Goal: Task Accomplishment & Management: Complete application form

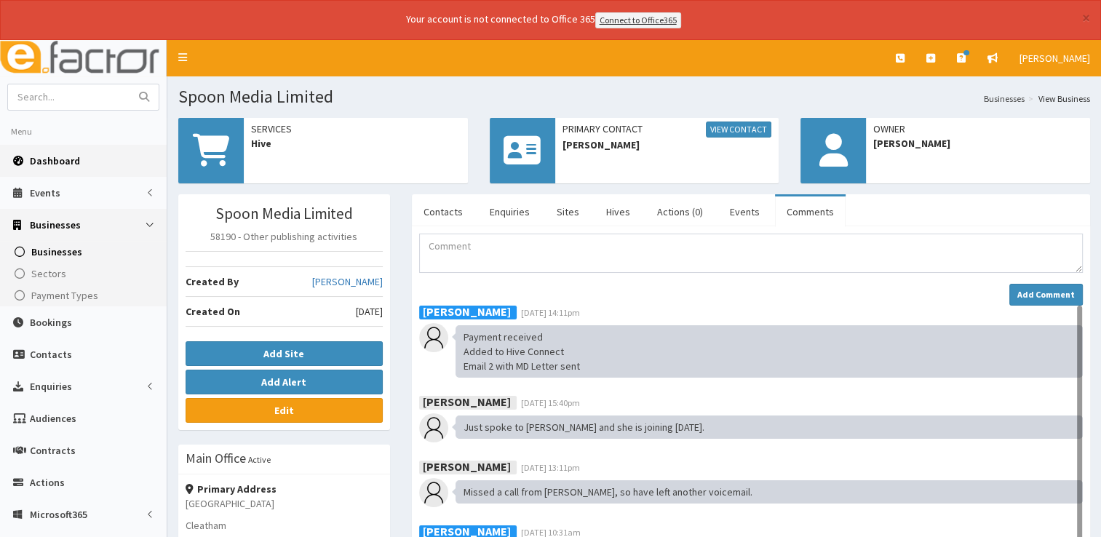
click at [61, 151] on link "Dashboard" at bounding box center [83, 161] width 167 height 32
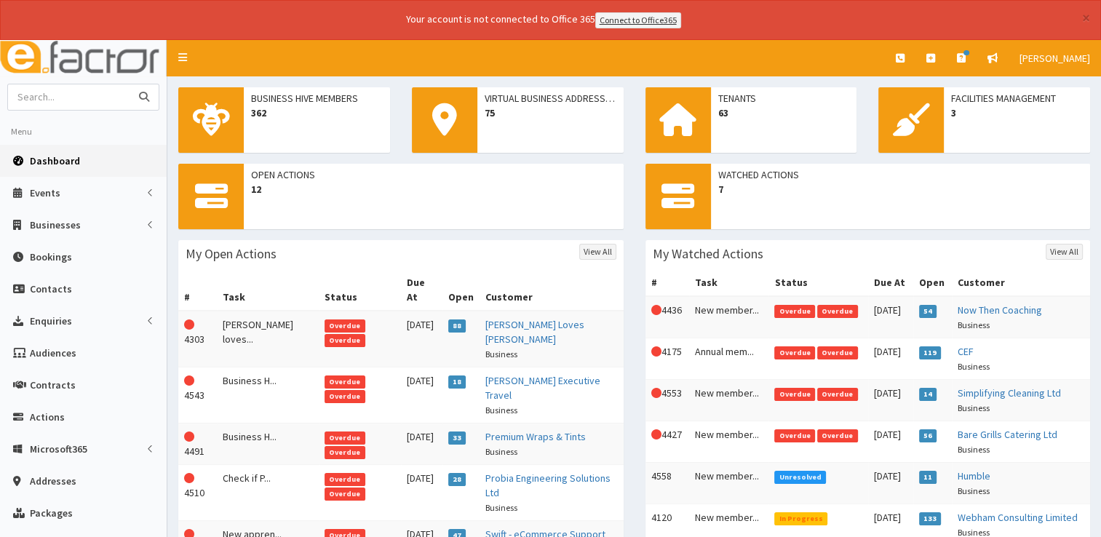
click at [81, 97] on input "text" at bounding box center [69, 96] width 122 height 25
type input "spoon"
click at [130, 84] on button "submit" at bounding box center [144, 96] width 29 height 25
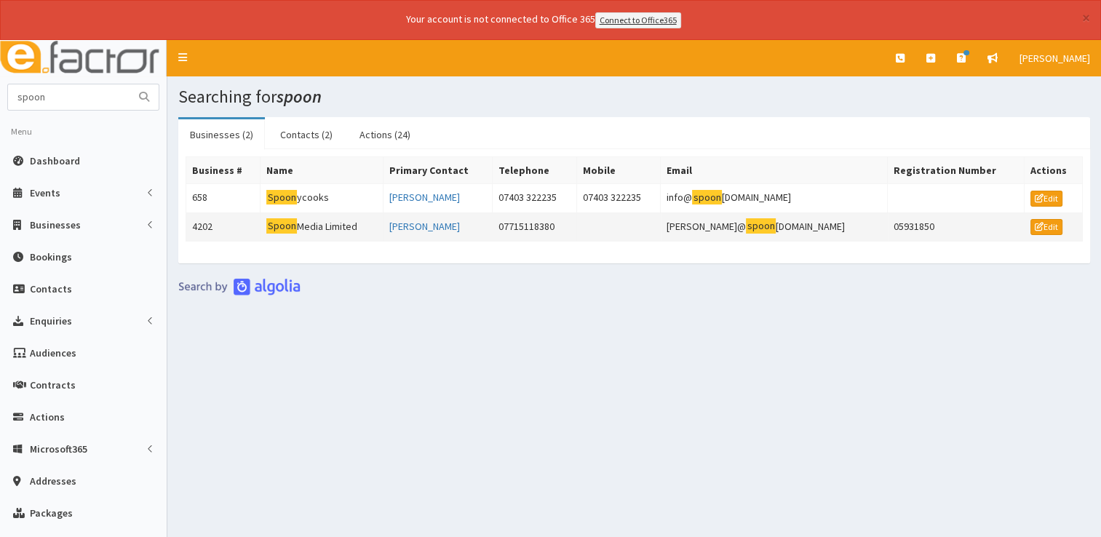
click at [297, 219] on mark "Spoon" at bounding box center [281, 225] width 31 height 15
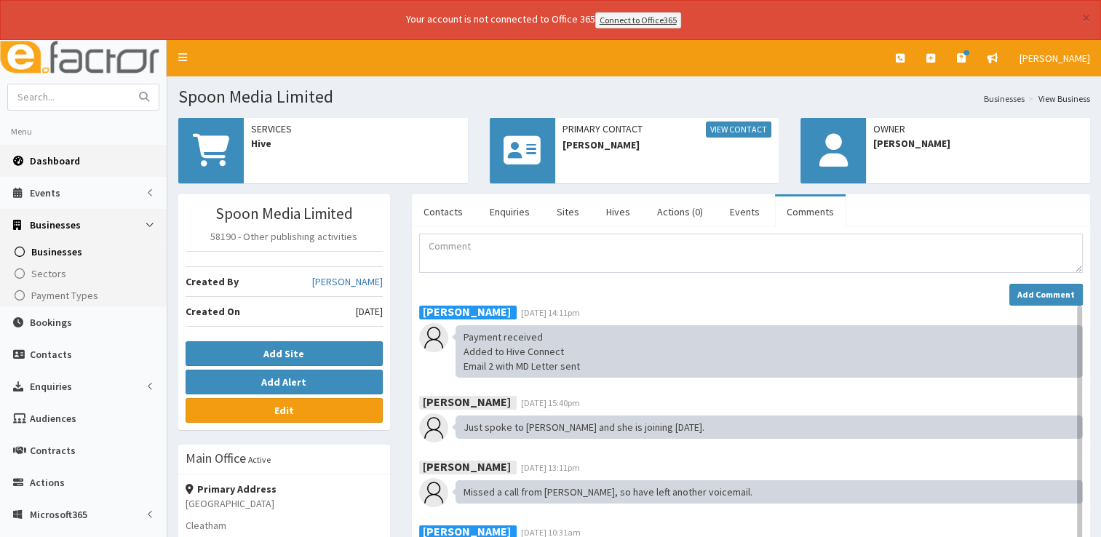
click at [69, 151] on link "Dashboard" at bounding box center [83, 161] width 167 height 32
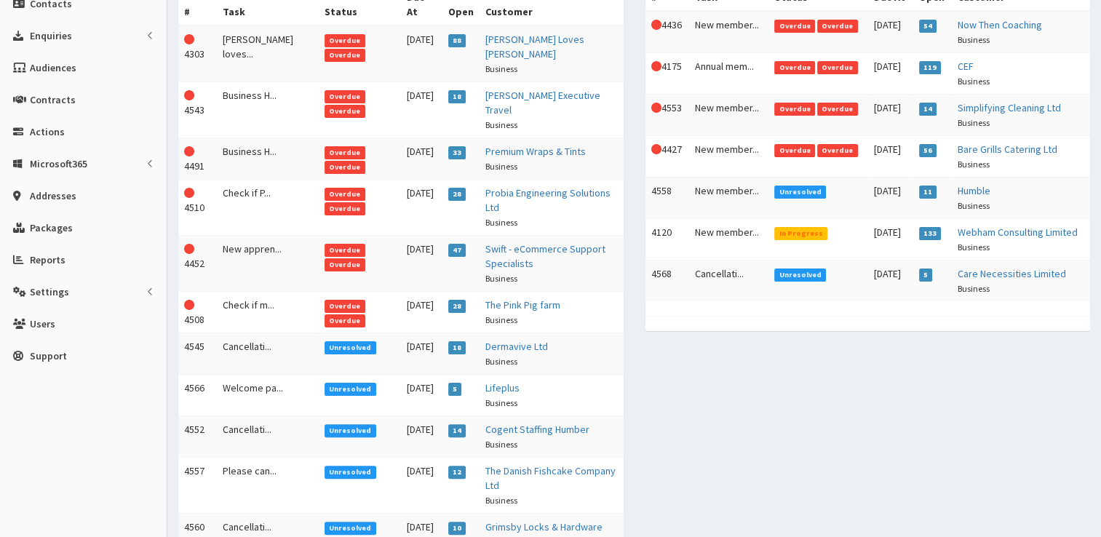
scroll to position [291, 0]
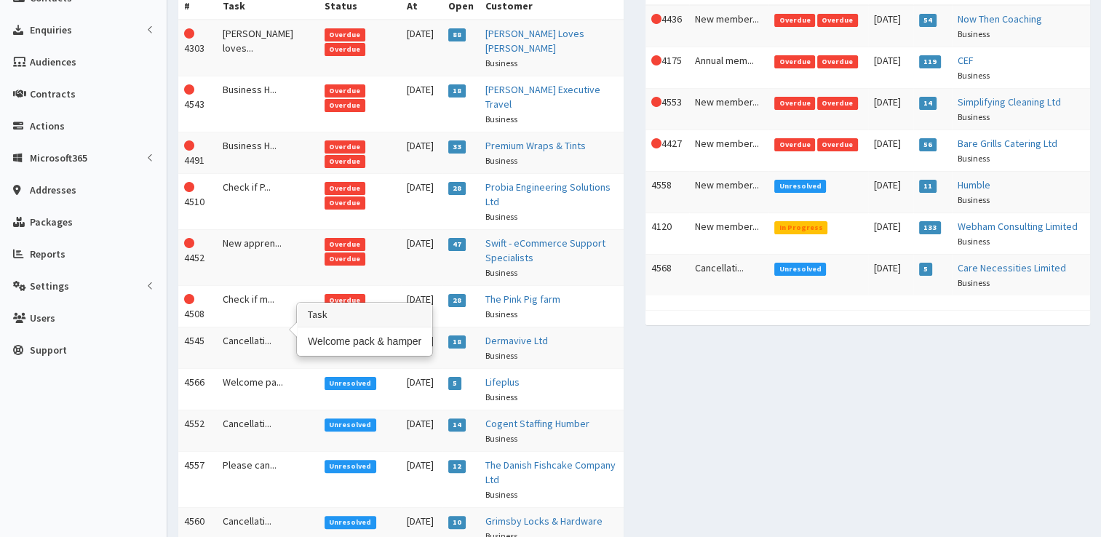
click at [243, 368] on td "Welcome pa..." at bounding box center [268, 388] width 102 height 41
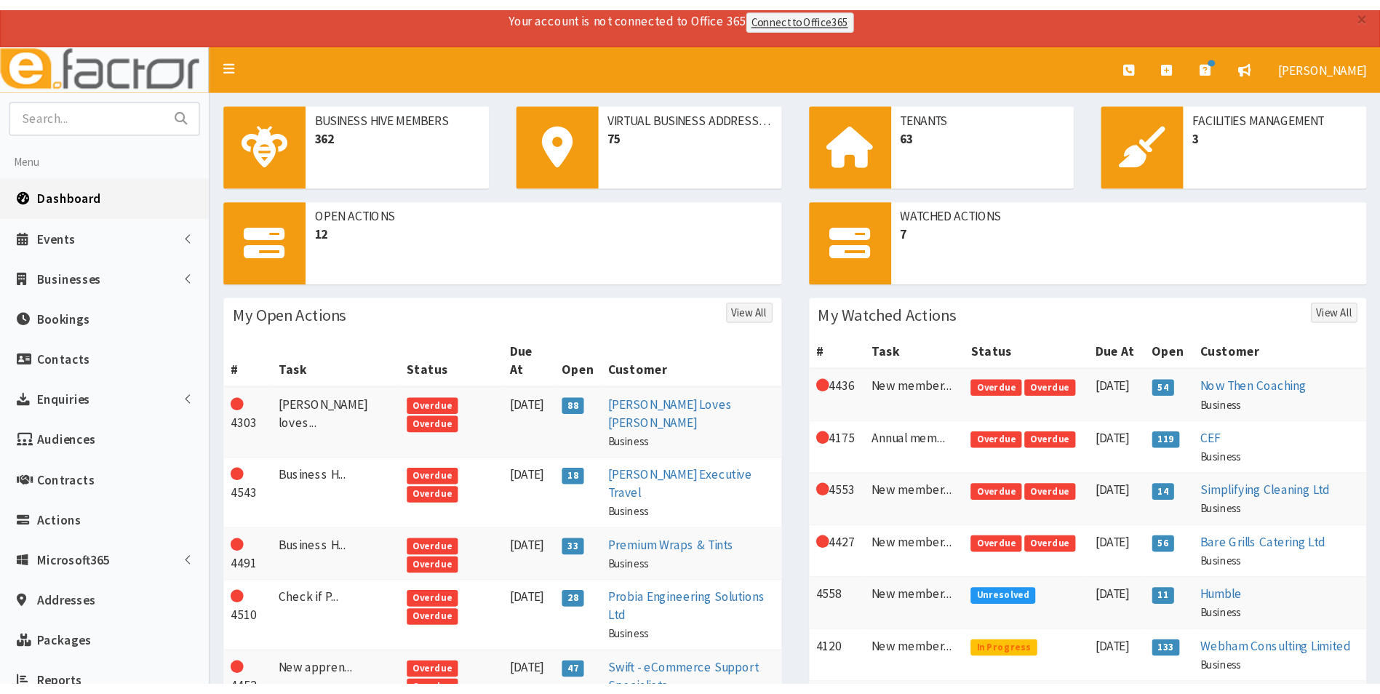
scroll to position [0, 0]
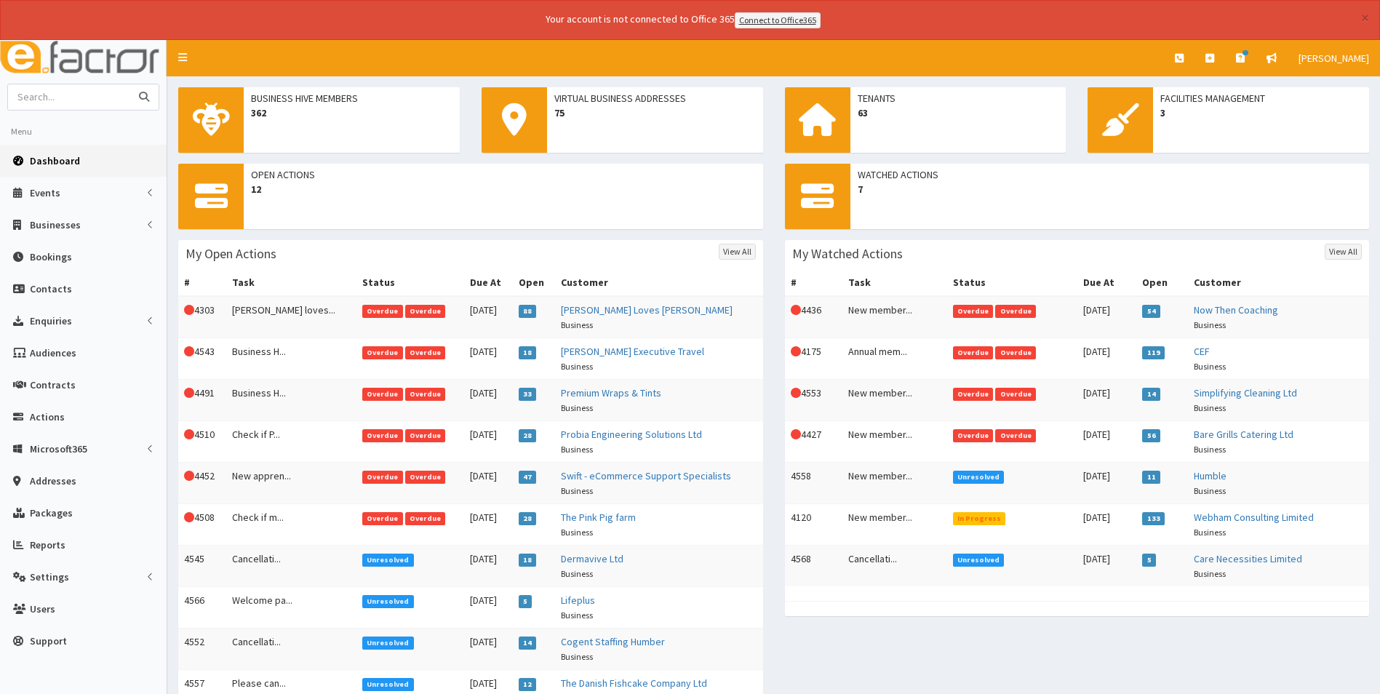
click at [80, 96] on input "text" at bounding box center [69, 96] width 122 height 25
type input "lisa scales"
click at [130, 84] on button "submit" at bounding box center [144, 96] width 29 height 25
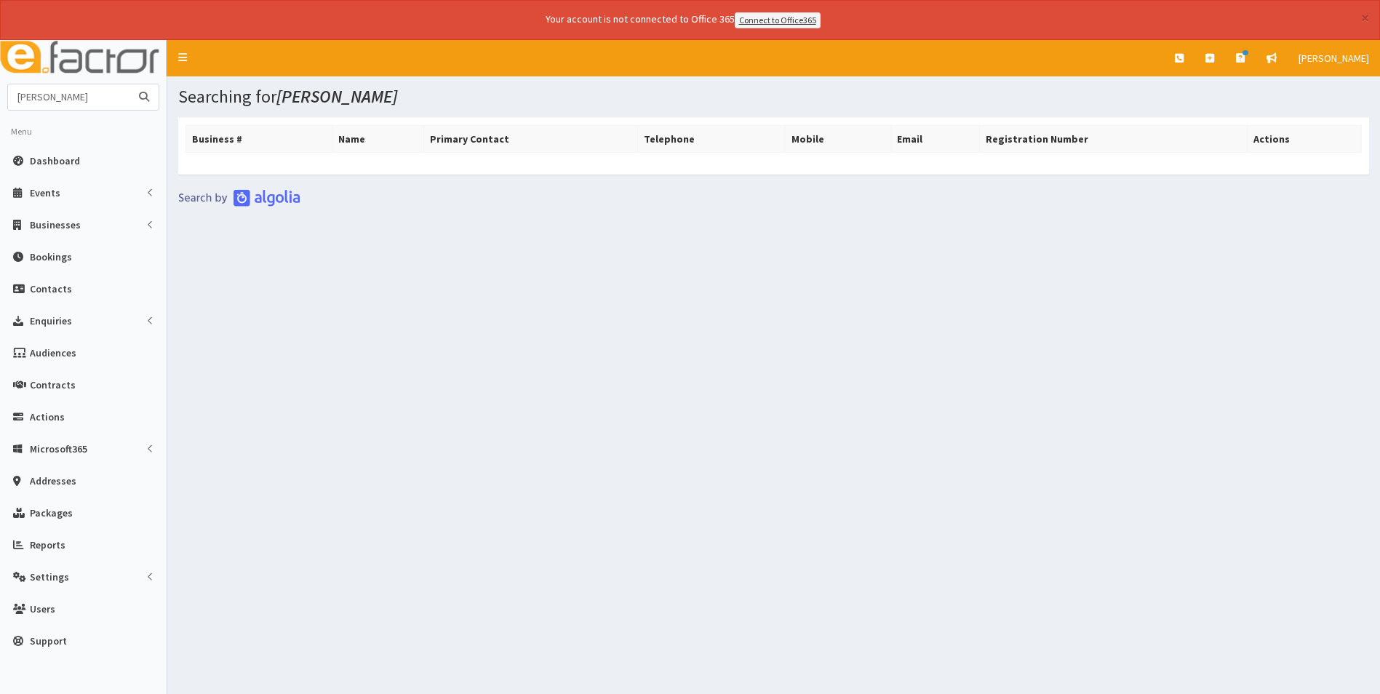
drag, startPoint x: 82, startPoint y: 90, endPoint x: 0, endPoint y: 100, distance: 82.8
click at [0, 100] on html "× Your account is not connected to Office 365 Connect to Office365 E Toggle nav…" at bounding box center [690, 367] width 1380 height 734
type input "[PERSON_NAME]"
click at [130, 84] on button "submit" at bounding box center [144, 96] width 29 height 25
drag, startPoint x: 39, startPoint y: 97, endPoint x: 0, endPoint y: 95, distance: 39.3
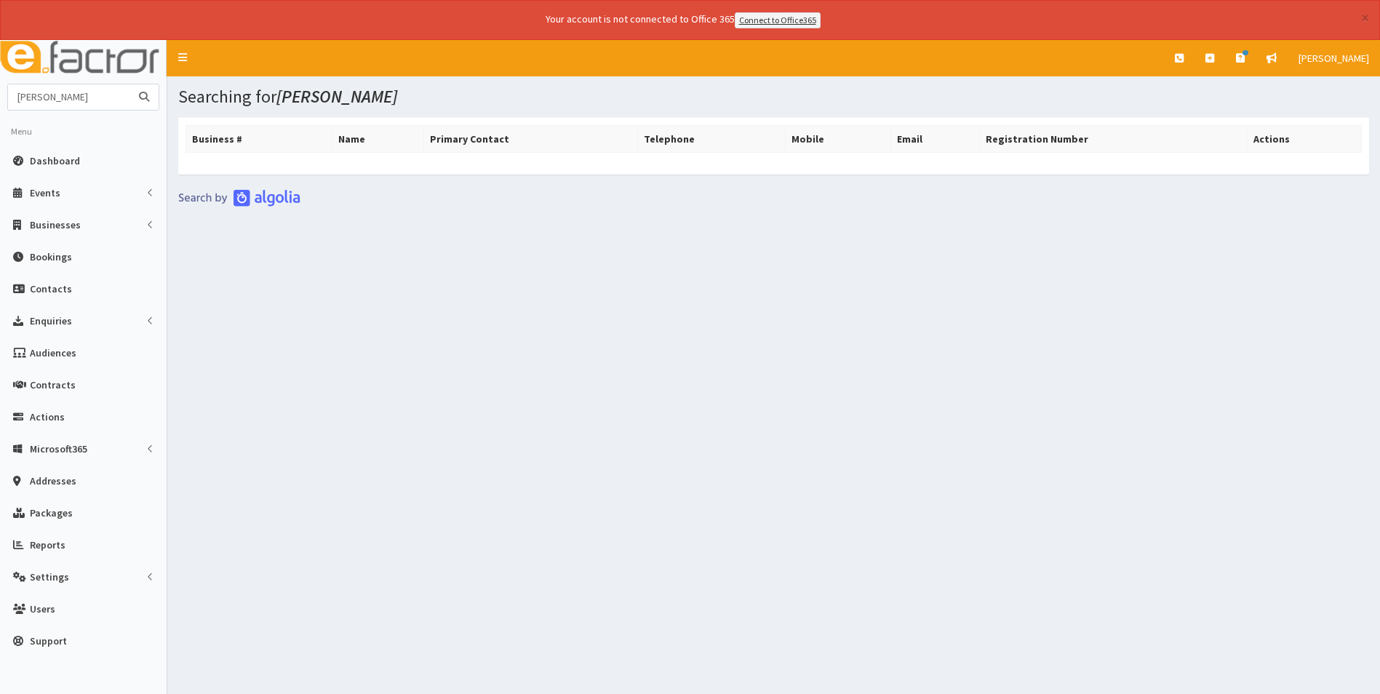
click at [0, 95] on html "× Your account is not connected to Office 365 Connect to Office365 E Toggle nav…" at bounding box center [690, 367] width 1380 height 734
type input "[PERSON_NAME]"
click at [130, 84] on button "submit" at bounding box center [144, 96] width 29 height 25
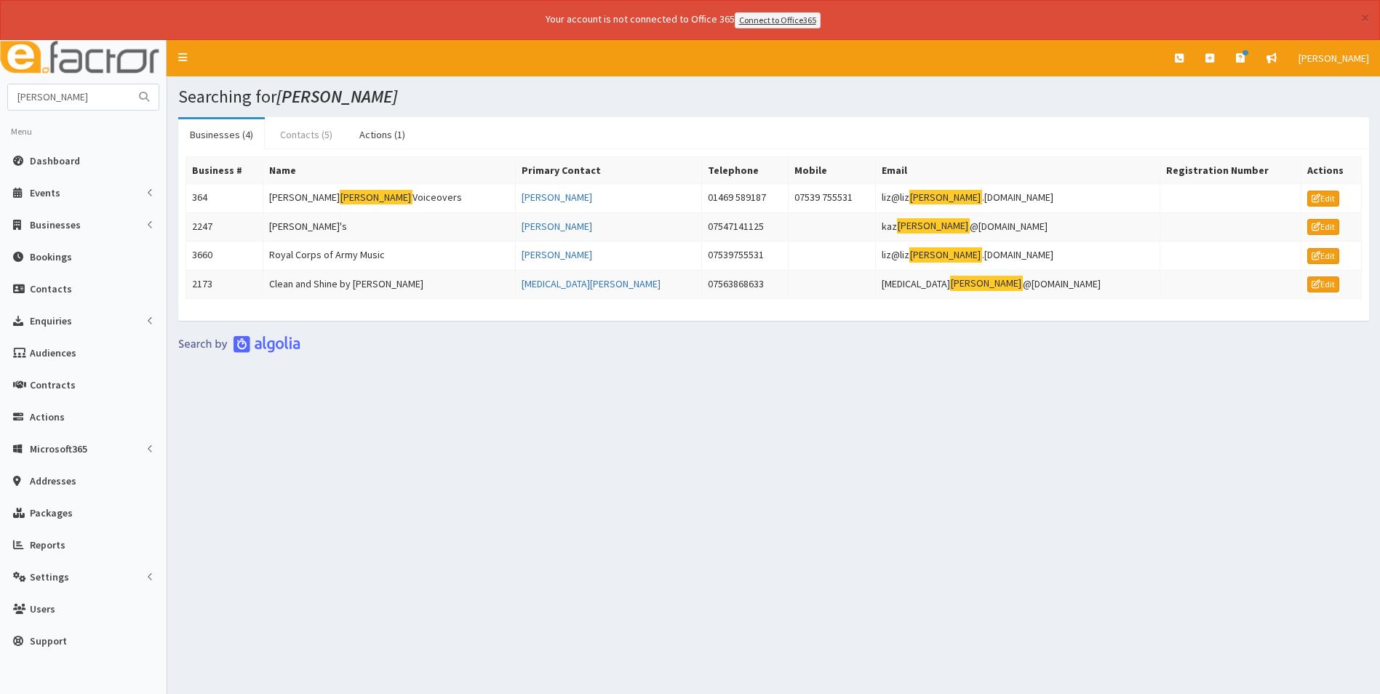
click at [291, 130] on link "Contacts (5)" at bounding box center [306, 134] width 76 height 31
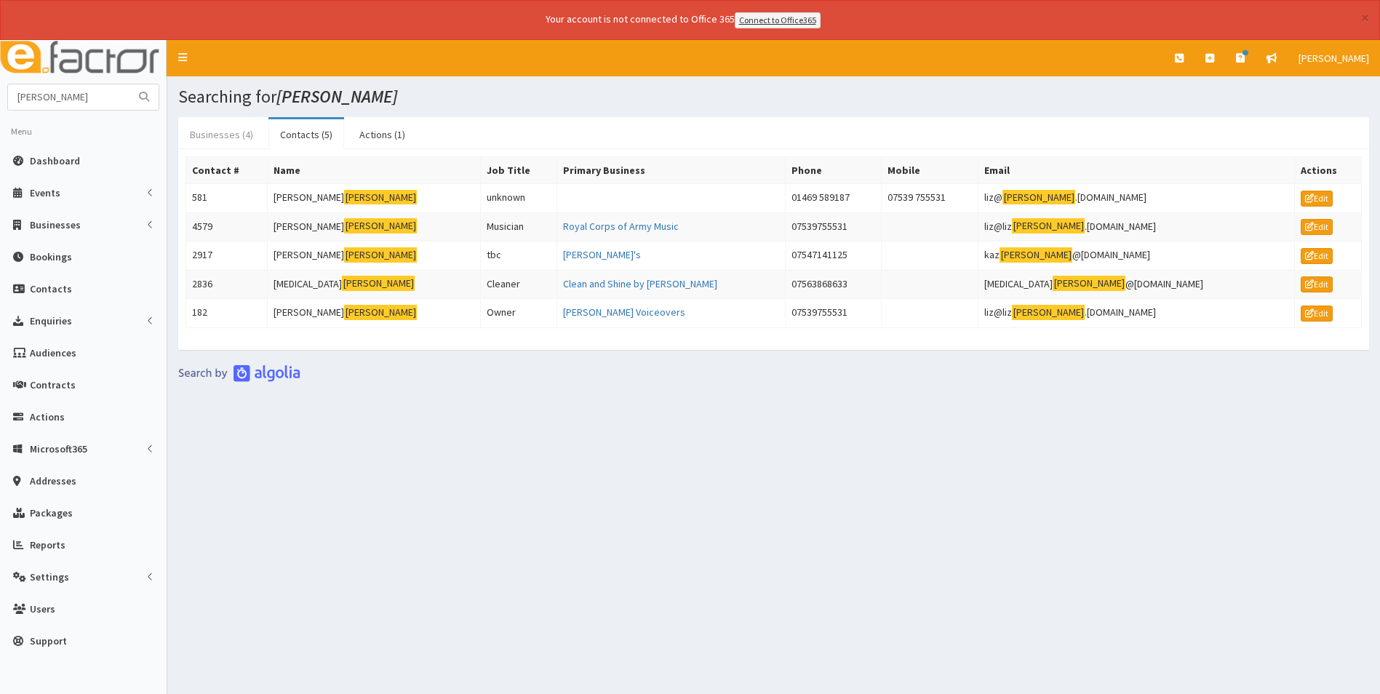
click at [221, 136] on link "Businesses (4)" at bounding box center [221, 134] width 87 height 31
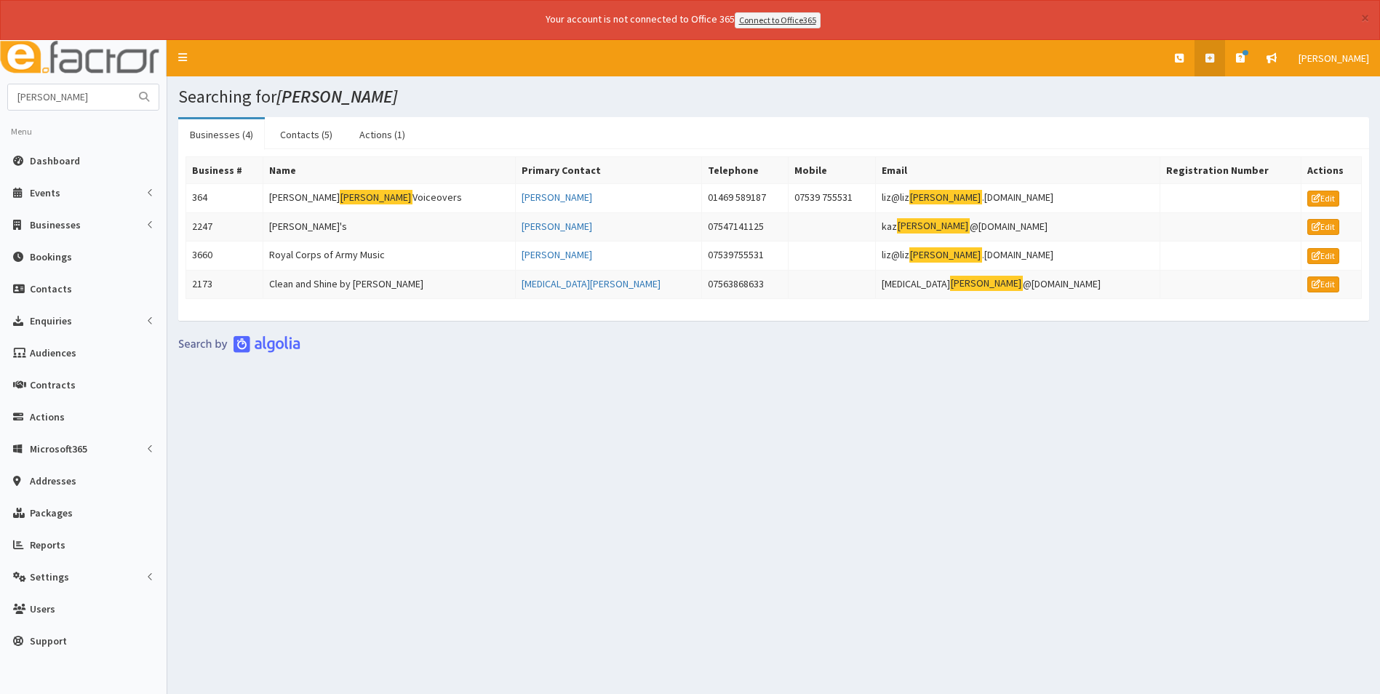
click at [1216, 59] on link at bounding box center [1210, 58] width 31 height 36
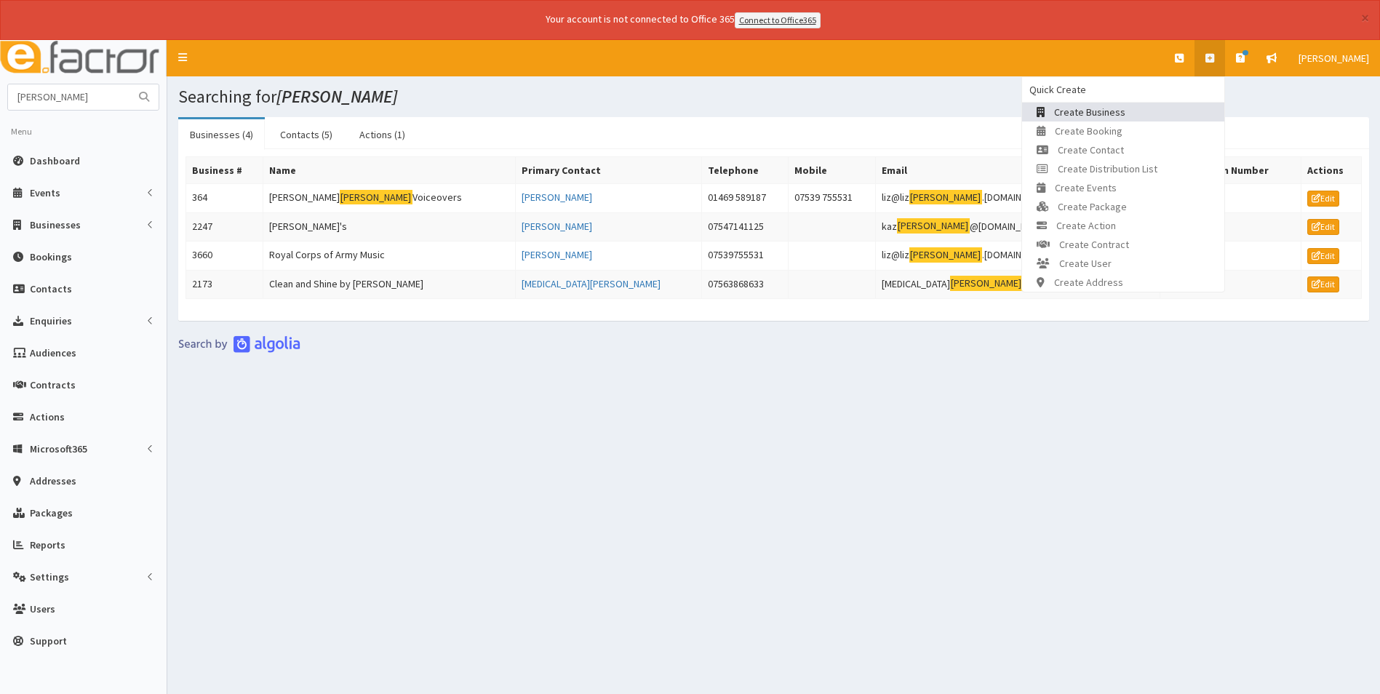
click at [1134, 104] on link "Create Business" at bounding box center [1123, 112] width 202 height 19
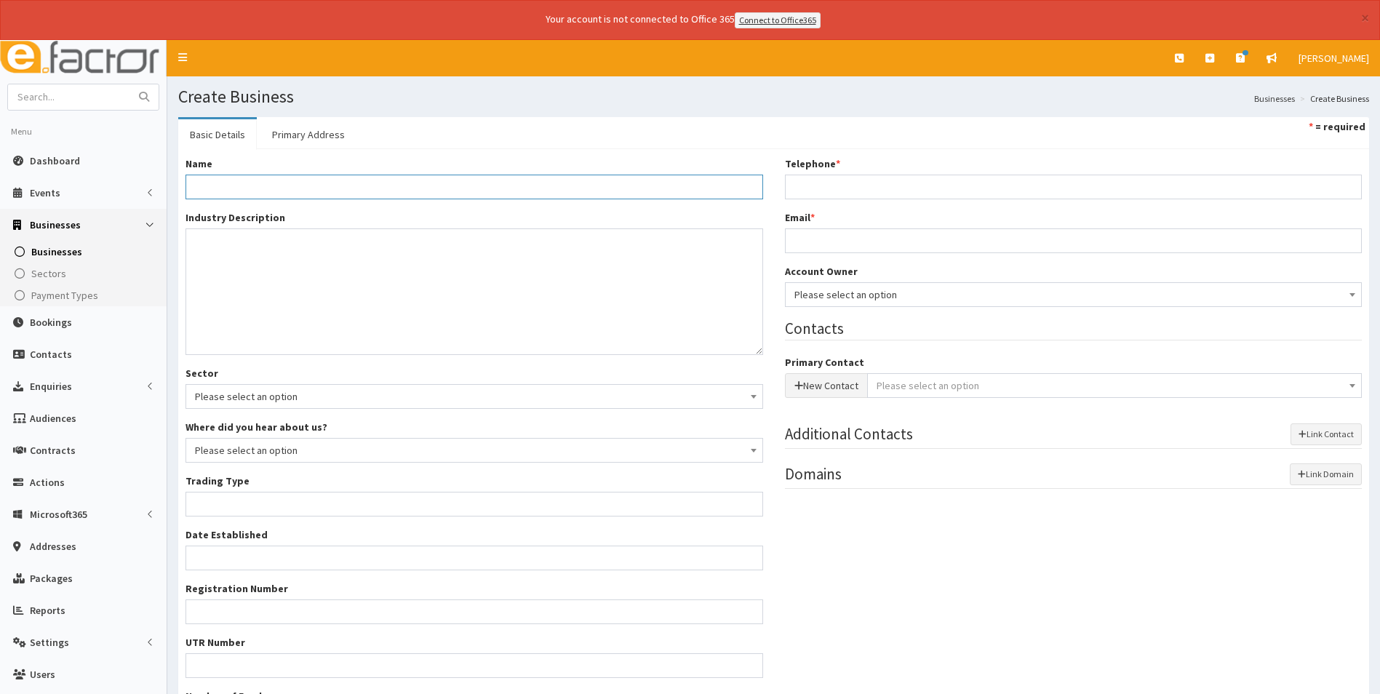
click at [362, 187] on input "Name *" at bounding box center [475, 187] width 578 height 25
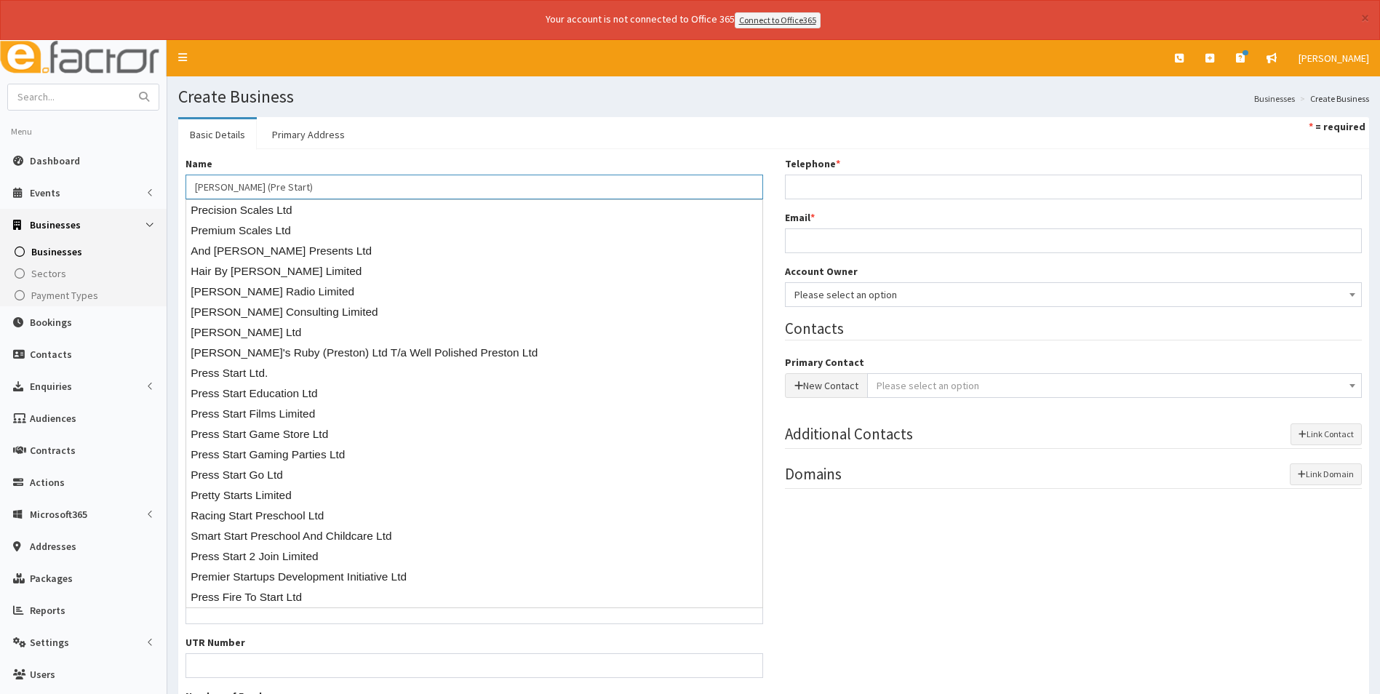
type input "[PERSON_NAME] (Pre Start)"
click at [472, 151] on div "Name * Lisa Scales (Pre Start) Industry Description * Sector Please select an o…" at bounding box center [773, 449] width 1191 height 601
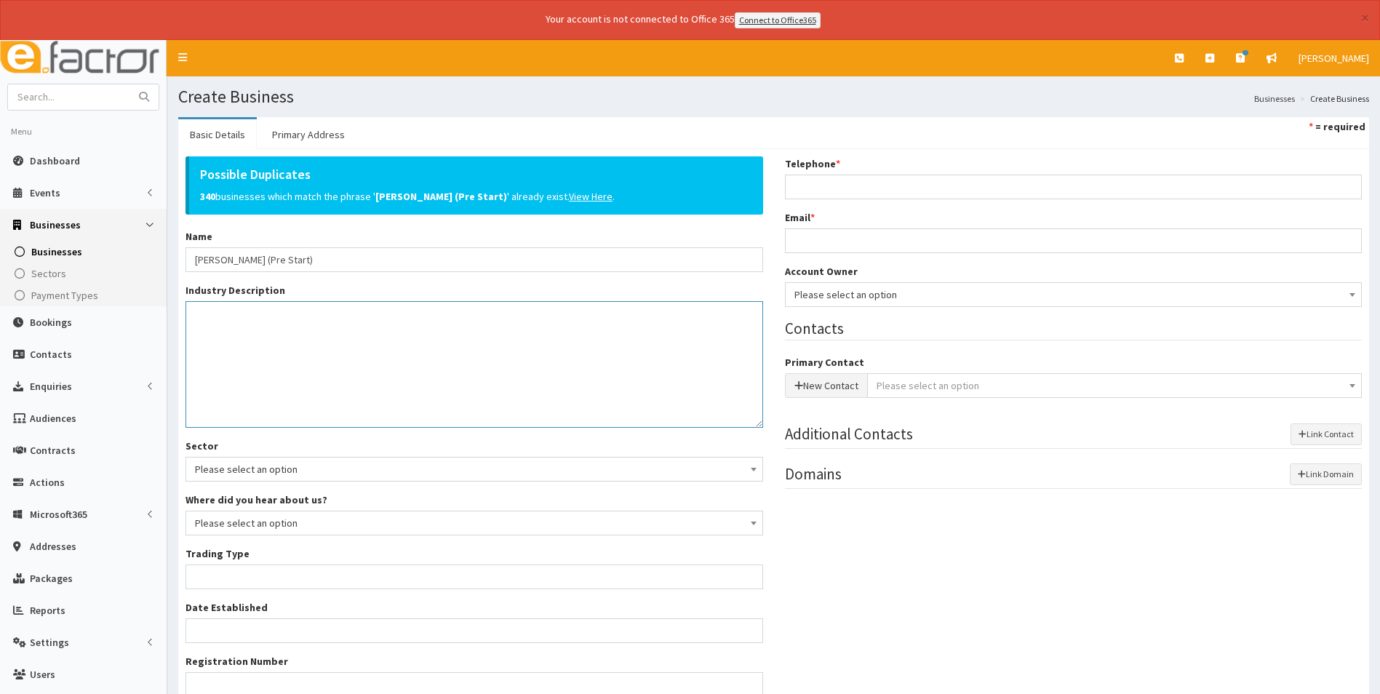
click at [266, 356] on textarea "Industry Description *" at bounding box center [475, 364] width 578 height 127
type textarea "unknown"
click at [997, 620] on div "Possible Duplicates 340 businesses which match the phrase ' Lisa Scales (Pre St…" at bounding box center [774, 485] width 1198 height 659
click at [820, 384] on button "New Contact" at bounding box center [826, 385] width 83 height 25
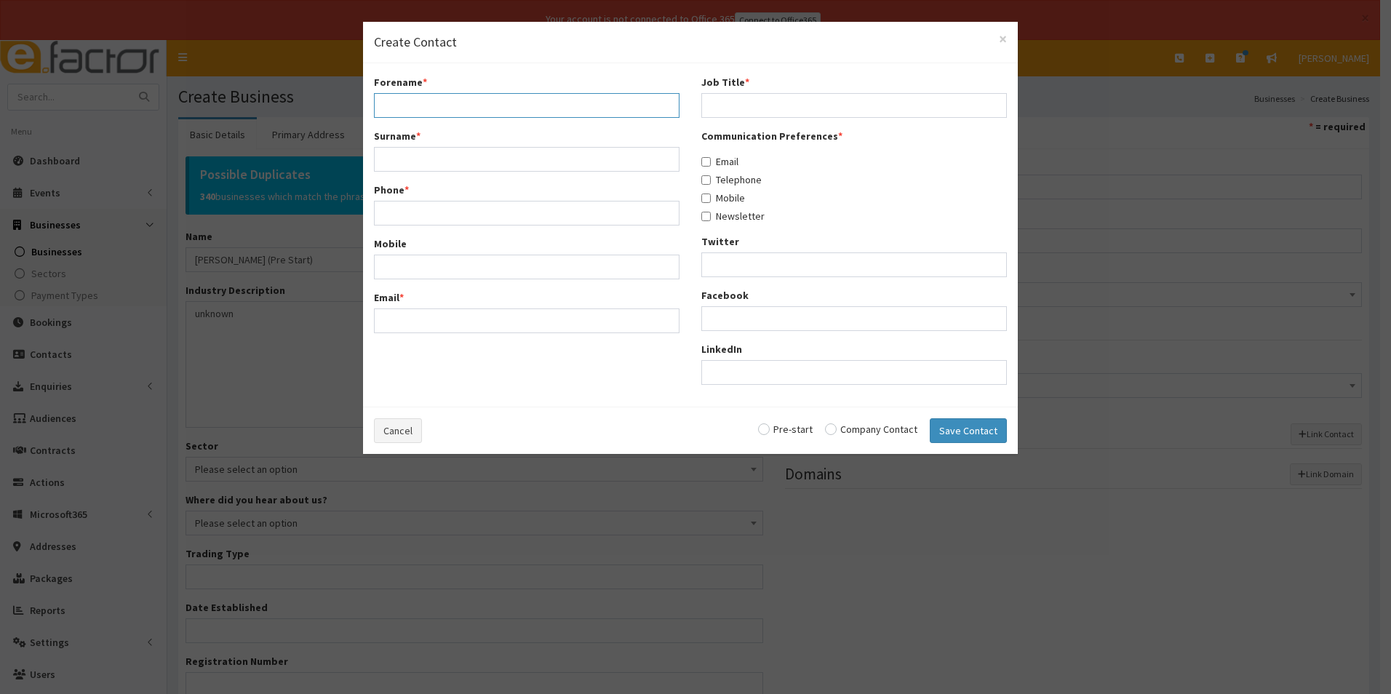
click at [470, 107] on input "Forename *" at bounding box center [527, 105] width 306 height 25
drag, startPoint x: 451, startPoint y: 104, endPoint x: 436, endPoint y: 100, distance: 15.9
click at [437, 100] on input "[PERSON_NAME]" at bounding box center [527, 105] width 306 height 25
type input "Lisa"
type input "Scales"
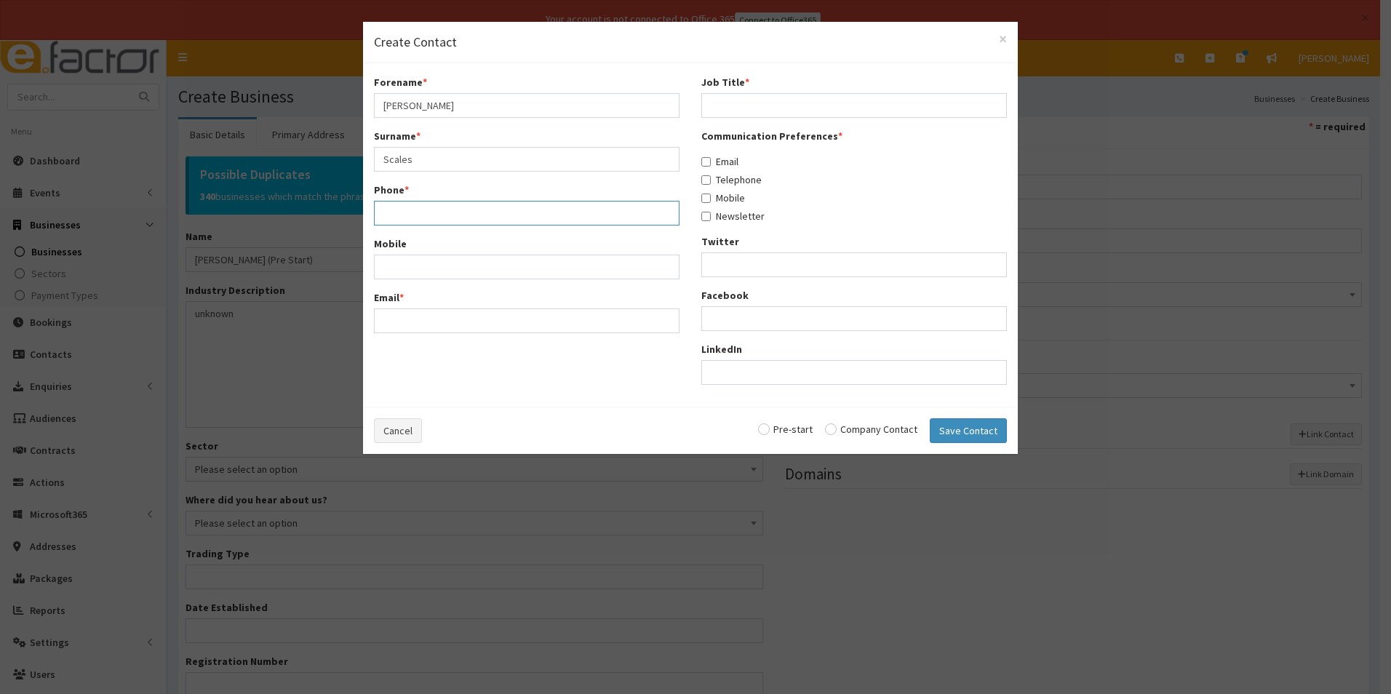
click at [391, 210] on input "Phone *" at bounding box center [527, 213] width 306 height 25
paste input "07538 831922"
click at [407, 210] on input "07538 831922" at bounding box center [527, 213] width 306 height 25
type input "07538831922"
click at [409, 323] on input "Email *" at bounding box center [527, 320] width 306 height 25
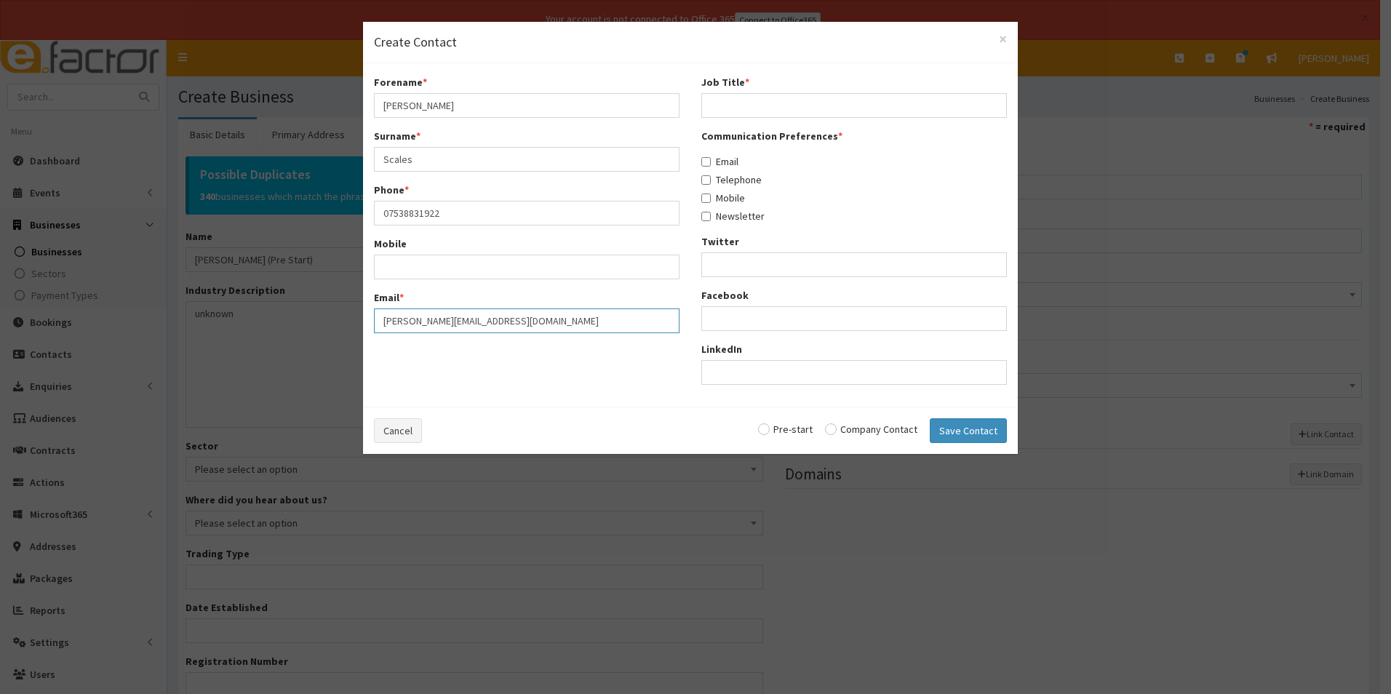
type input "[PERSON_NAME][EMAIL_ADDRESS][DOMAIN_NAME]"
click at [755, 105] on input "Job Title *" at bounding box center [854, 105] width 306 height 25
type input "unknown"
click at [836, 430] on input "radio" at bounding box center [871, 429] width 92 height 10
radio input "true"
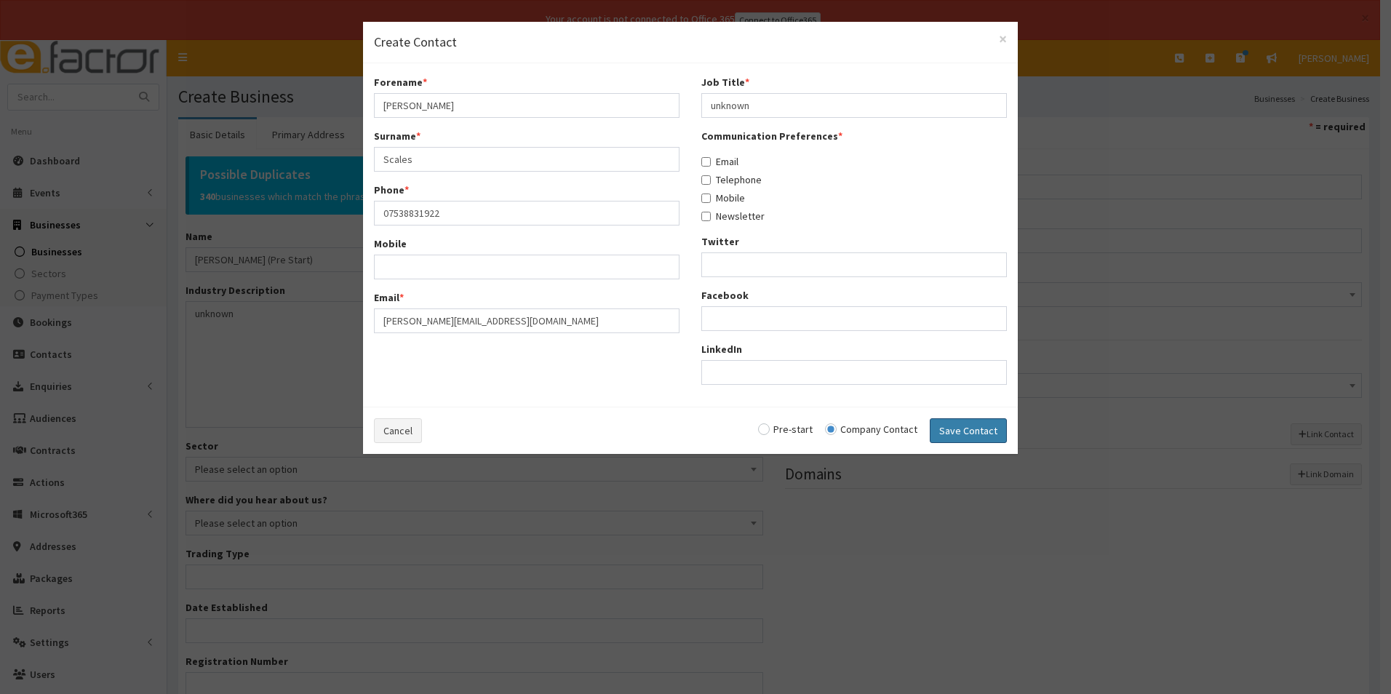
click at [957, 429] on button "Save Contact" at bounding box center [968, 430] width 77 height 25
radio input "false"
select select "5280"
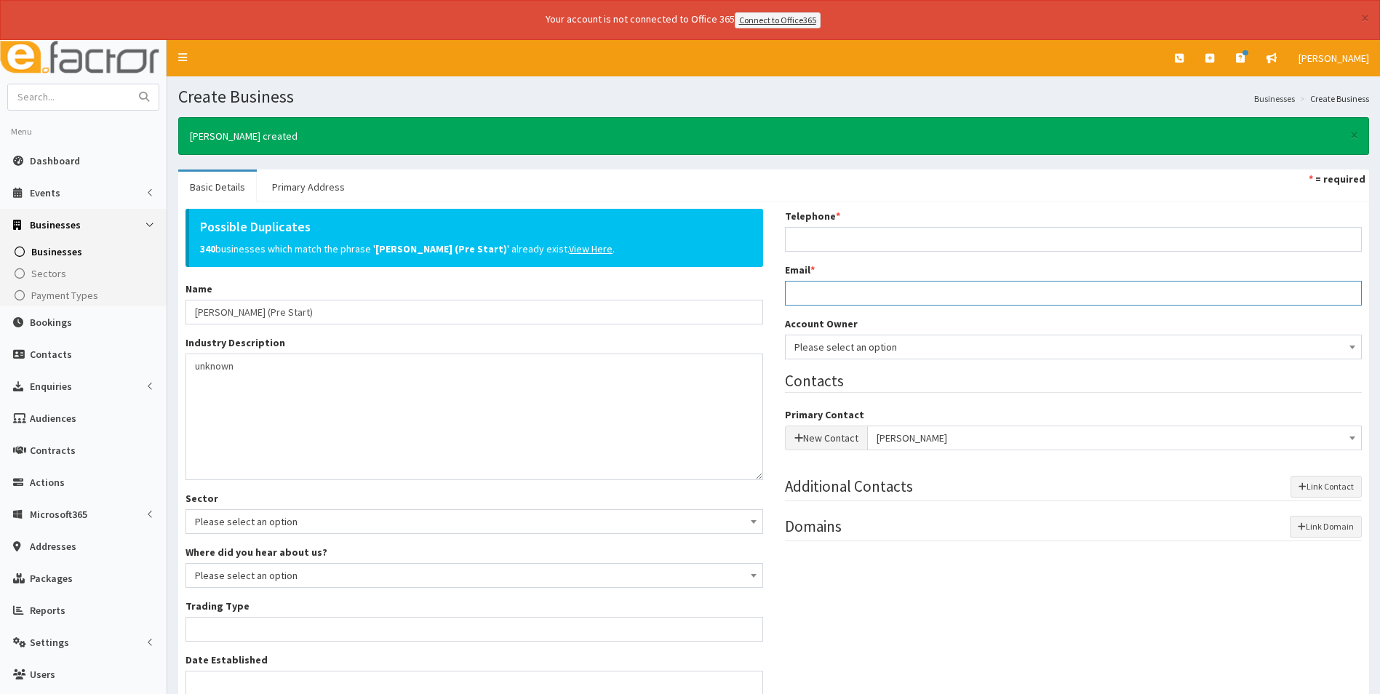
click at [838, 290] on input "Email *" at bounding box center [1074, 293] width 578 height 25
type input "k"
type input "[PERSON_NAME][EMAIL_ADDRESS][DOMAIN_NAME]"
type input "07538831922"
click at [864, 344] on span "Please select an option" at bounding box center [1073, 347] width 559 height 20
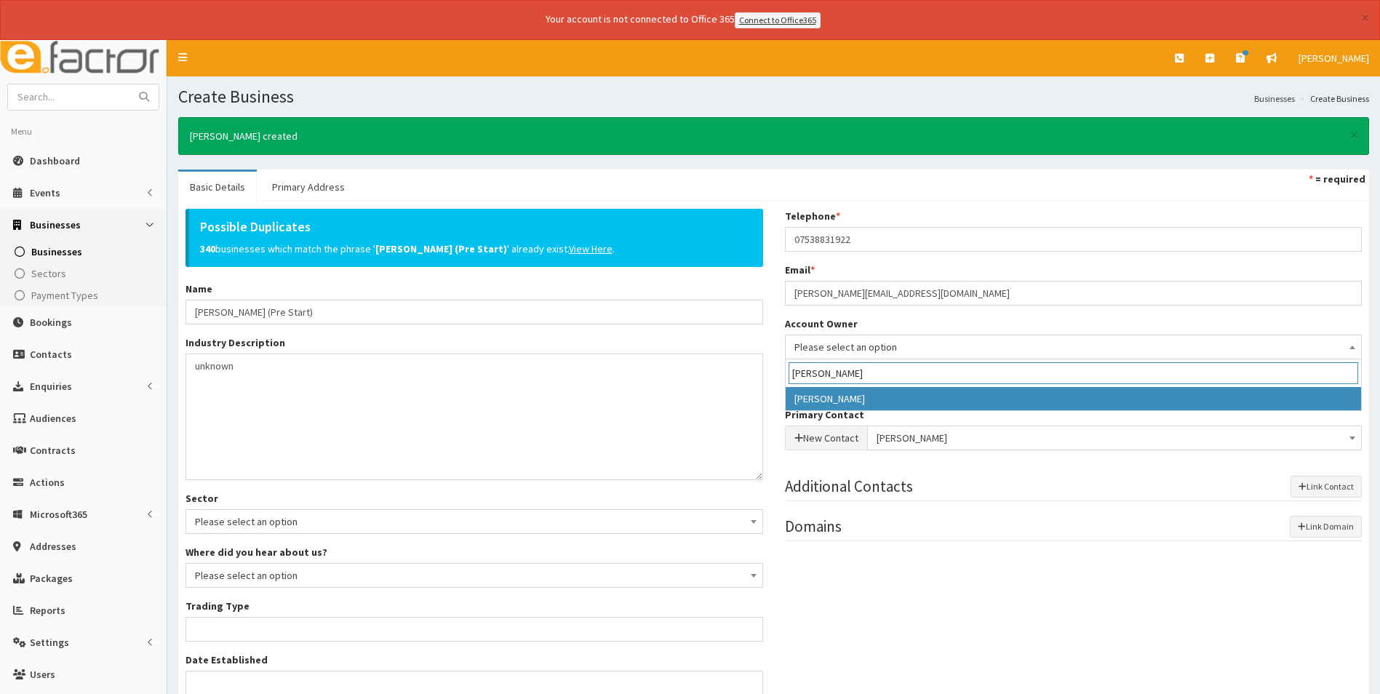
type input "laura"
select select "36"
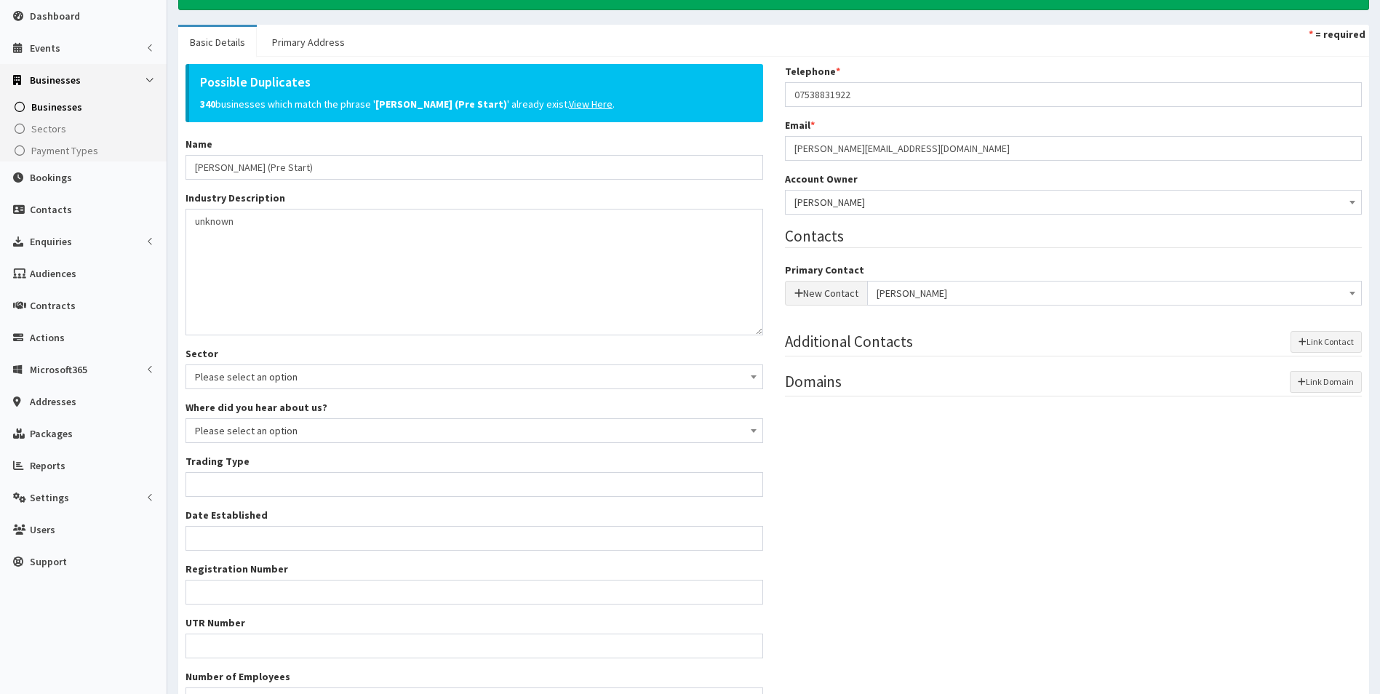
scroll to position [146, 0]
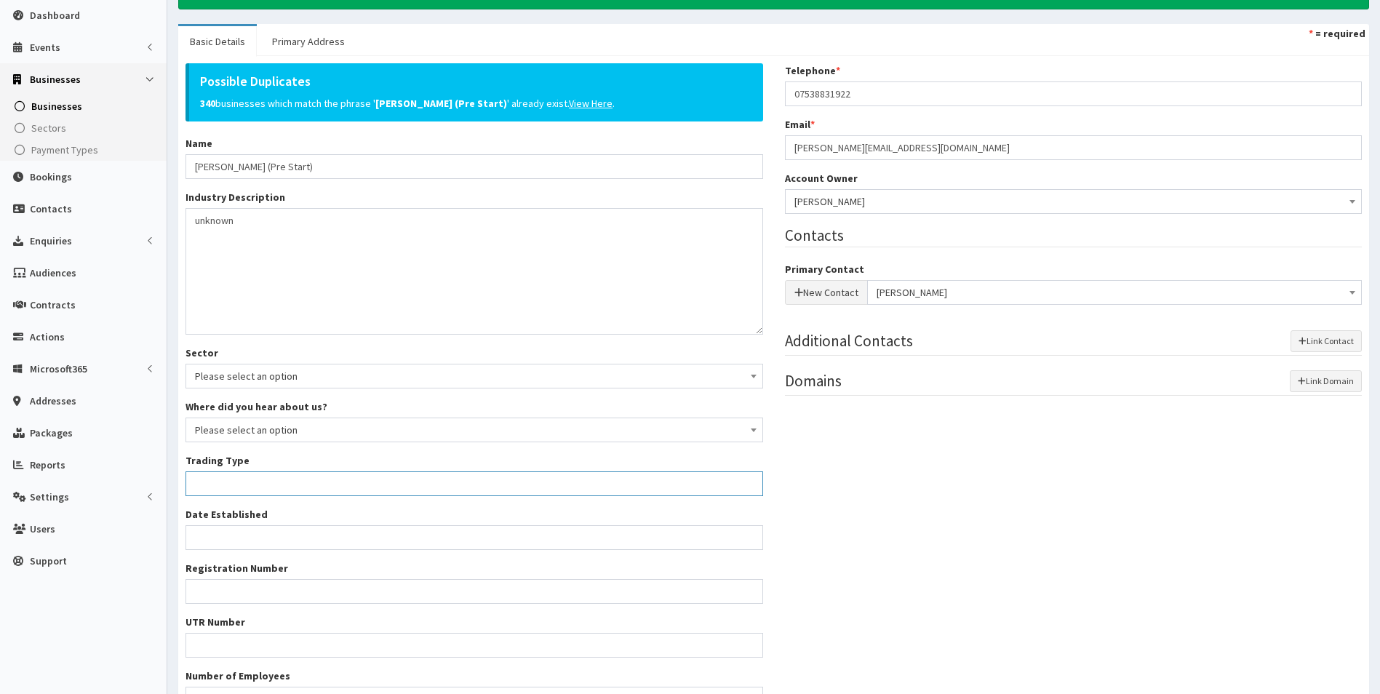
click at [213, 476] on input "Trading Type *" at bounding box center [475, 483] width 578 height 25
type input "Sole Trader"
click at [925, 521] on div "Possible Duplicates 340 businesses which match the phrase ' Lisa Scales (Pre St…" at bounding box center [774, 392] width 1198 height 659
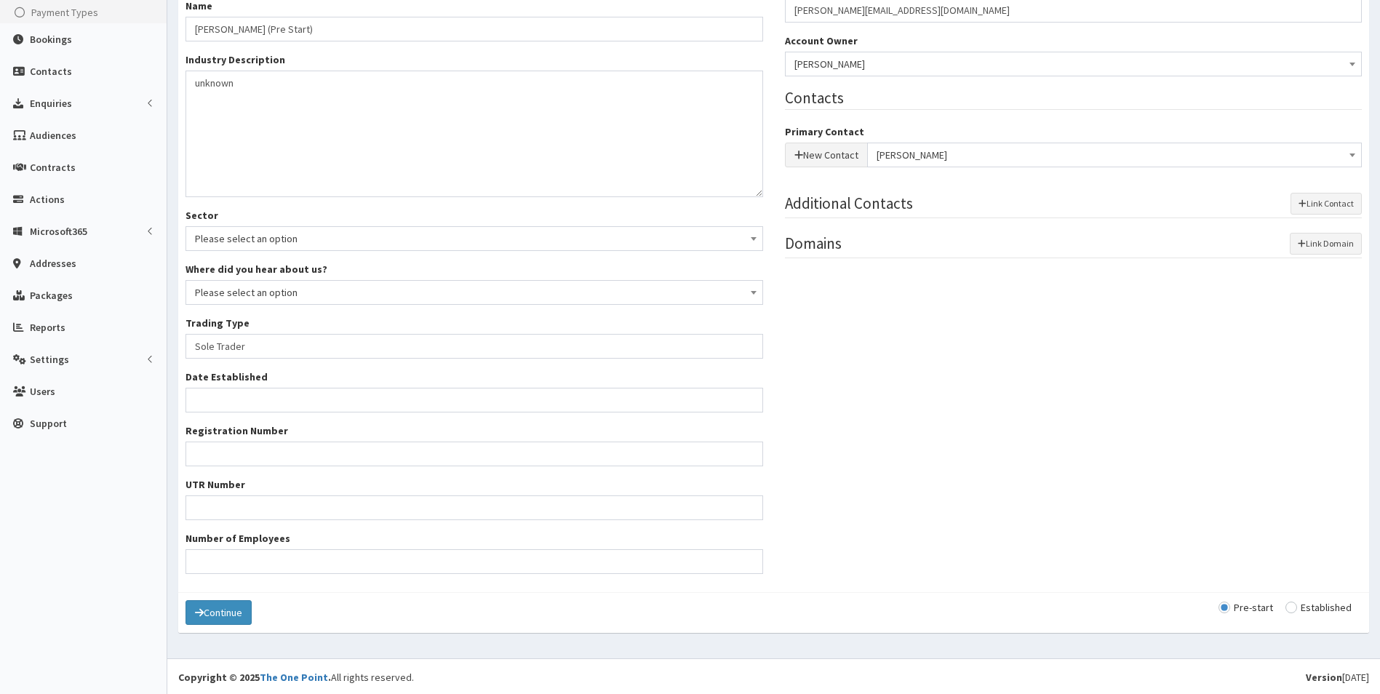
scroll to position [284, 0]
click at [284, 551] on input "Number of Employees" at bounding box center [475, 560] width 578 height 25
type input "2"
click at [896, 349] on div "Possible Duplicates 340 businesses which match the phrase ' Lisa Scales (Pre St…" at bounding box center [774, 253] width 1198 height 659
click at [1302, 607] on input "radio" at bounding box center [1319, 606] width 66 height 10
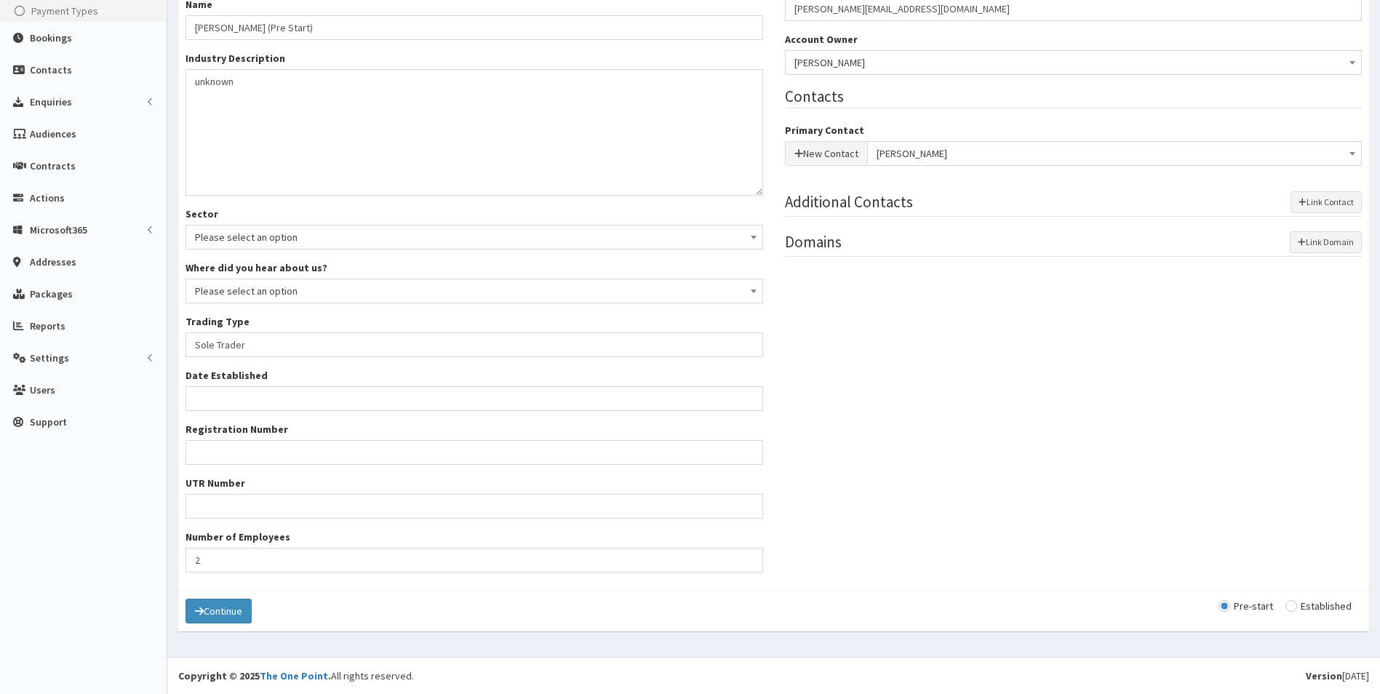
radio input "true"
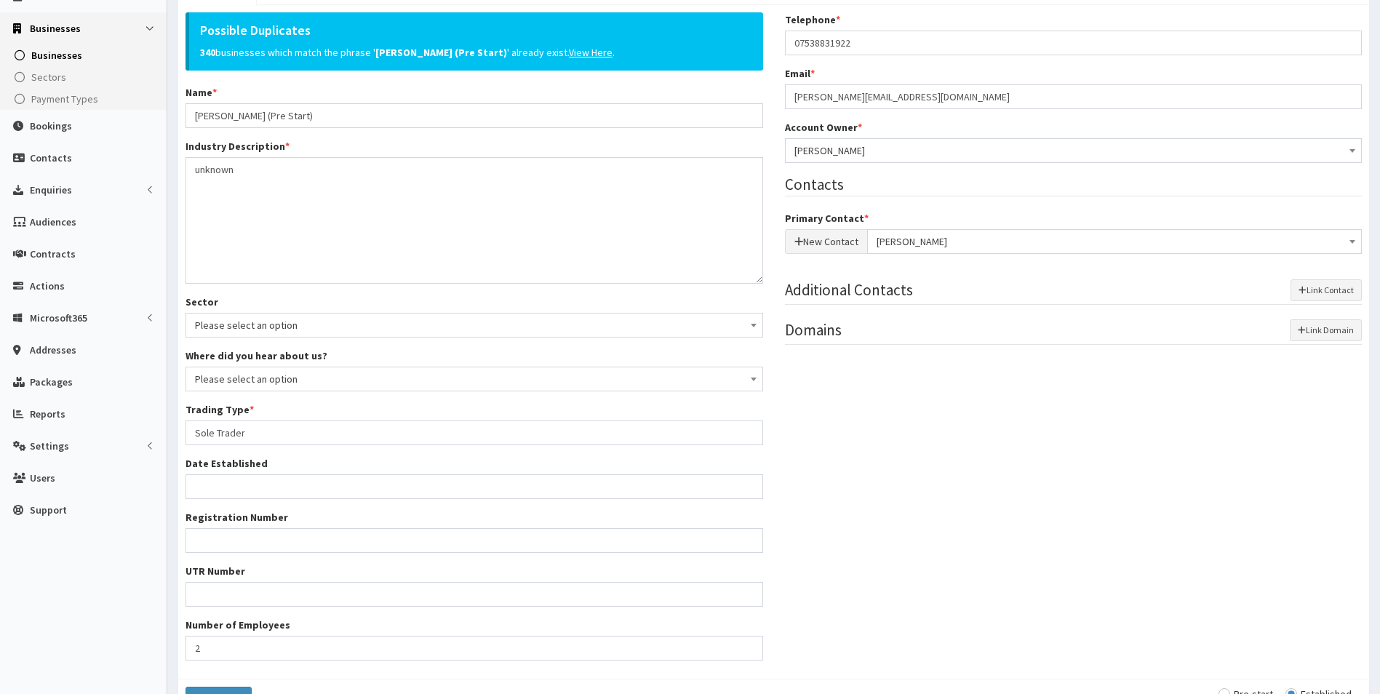
scroll to position [218, 0]
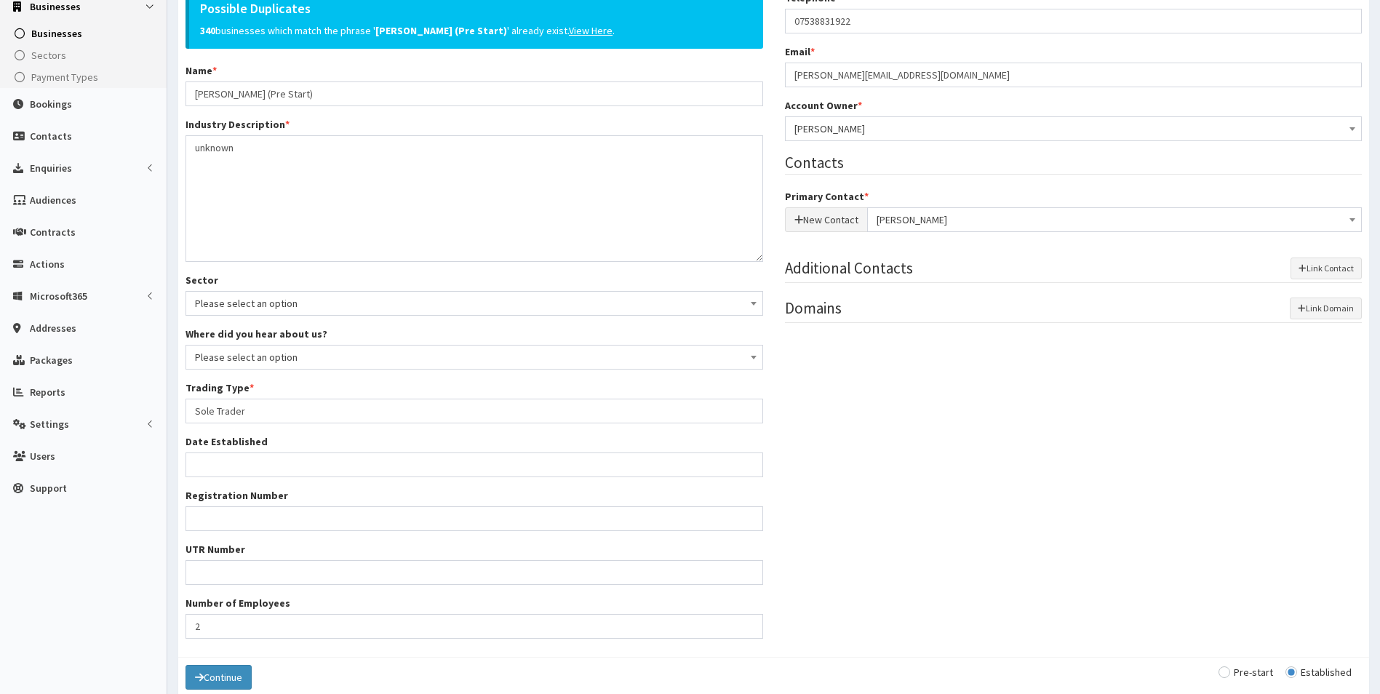
click at [1232, 672] on input "radio" at bounding box center [1246, 672] width 55 height 10
radio input "true"
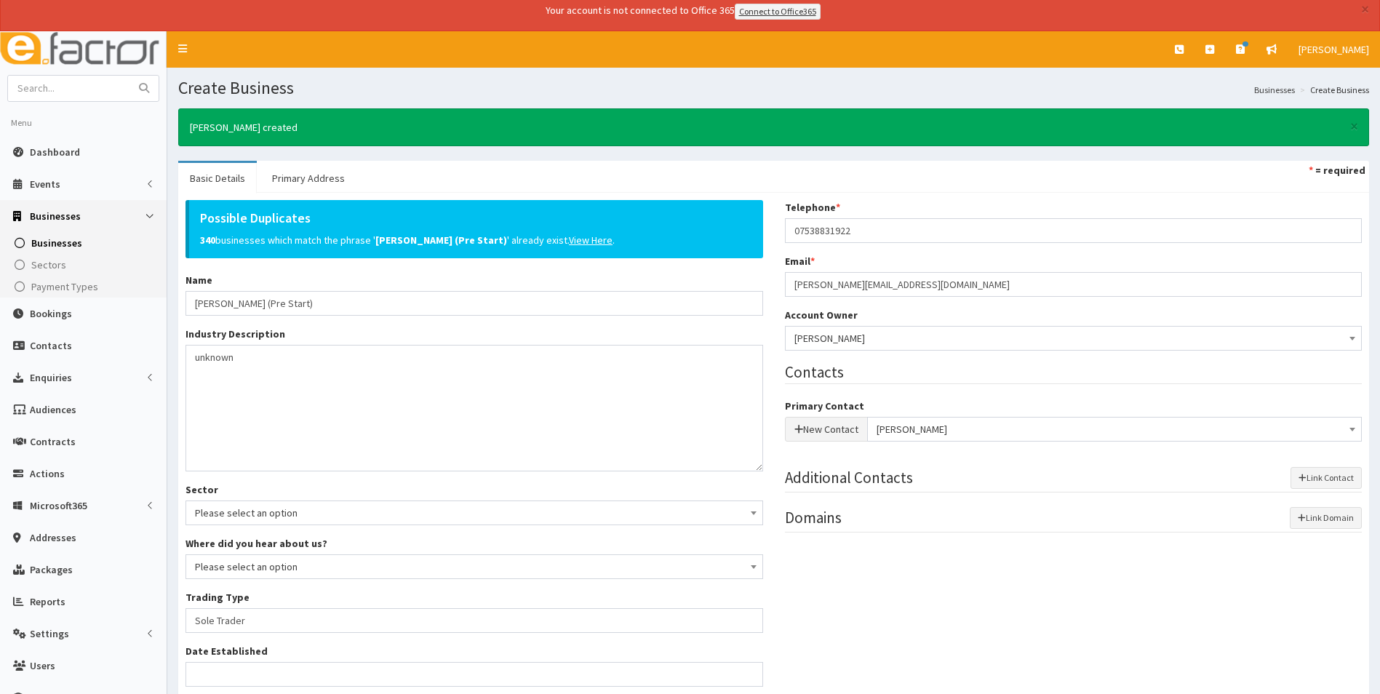
scroll to position [0, 0]
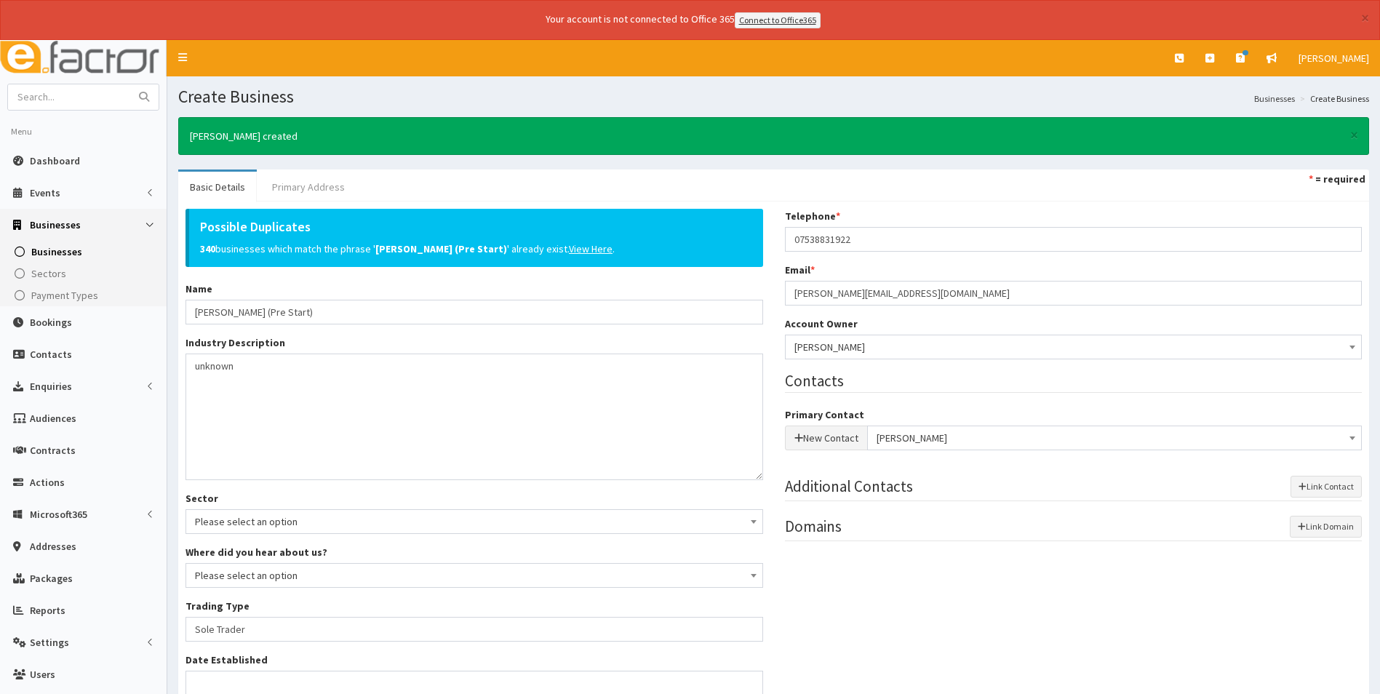
click at [316, 190] on link "Primary Address" at bounding box center [308, 187] width 96 height 31
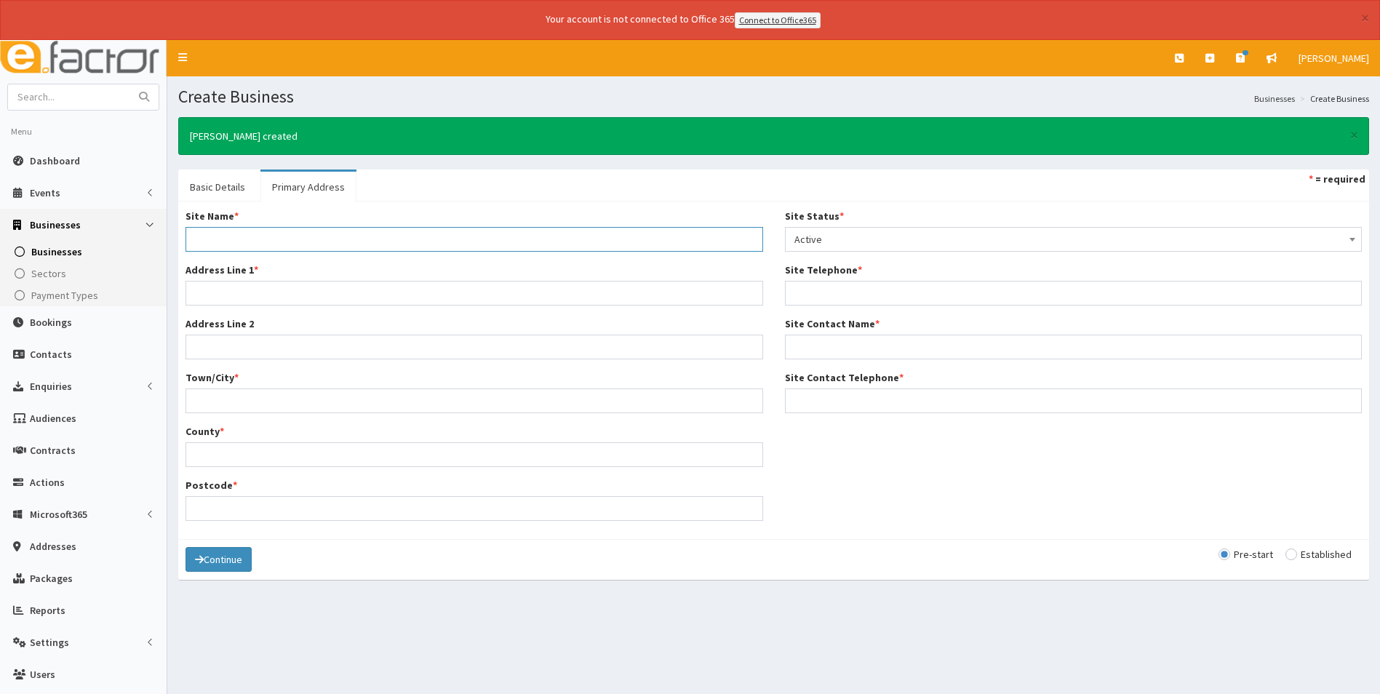
click at [274, 238] on input "Site Name *" at bounding box center [475, 239] width 578 height 25
type input "Home Address"
click at [206, 292] on input "Address Line 1 *" at bounding box center [475, 293] width 578 height 25
type input "[STREET_ADDRESS][PERSON_NAME]"
type input "Humberston"
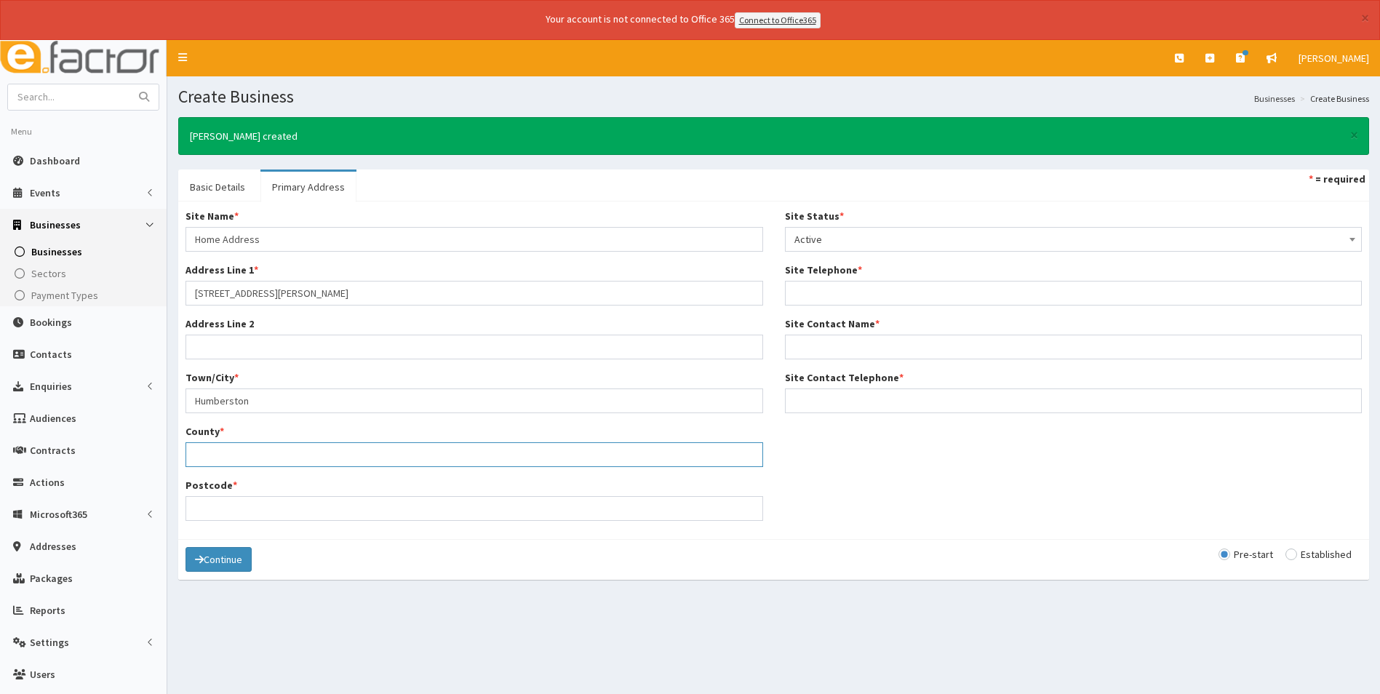
click at [200, 451] on input "County *" at bounding box center [475, 454] width 578 height 25
click at [861, 446] on div "Site Name * Home Address Address Line 1 * 6 Holly Lane Address Line 2 Town/City…" at bounding box center [774, 370] width 1198 height 323
drag, startPoint x: 225, startPoint y: 451, endPoint x: 254, endPoint y: 453, distance: 29.1
click at [225, 451] on input "North east Lincolnshire" at bounding box center [475, 454] width 578 height 25
type input "[GEOGRAPHIC_DATA]"
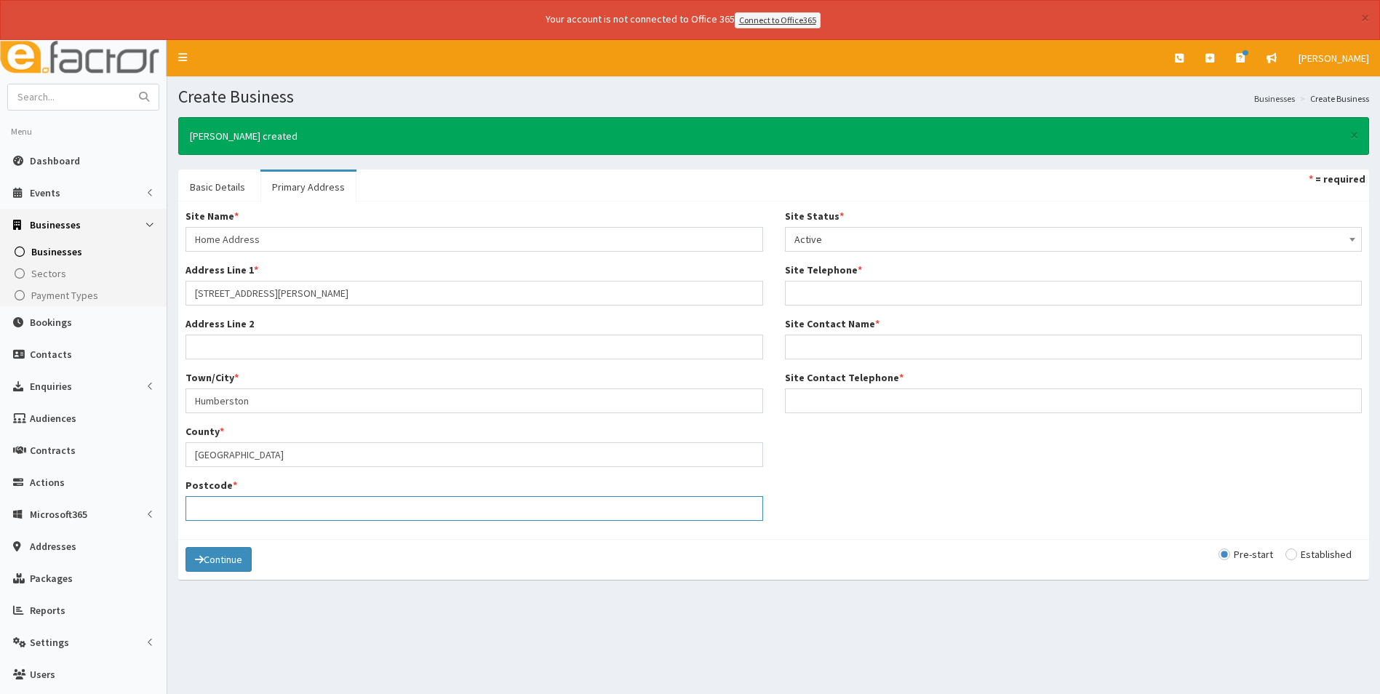
click at [250, 508] on input "Postcode *" at bounding box center [475, 508] width 578 height 25
type input "DN36 4ZD"
click at [819, 341] on input "Site Contact Name *" at bounding box center [1074, 347] width 578 height 25
type input "[PERSON_NAME]"
type input "07538831922"
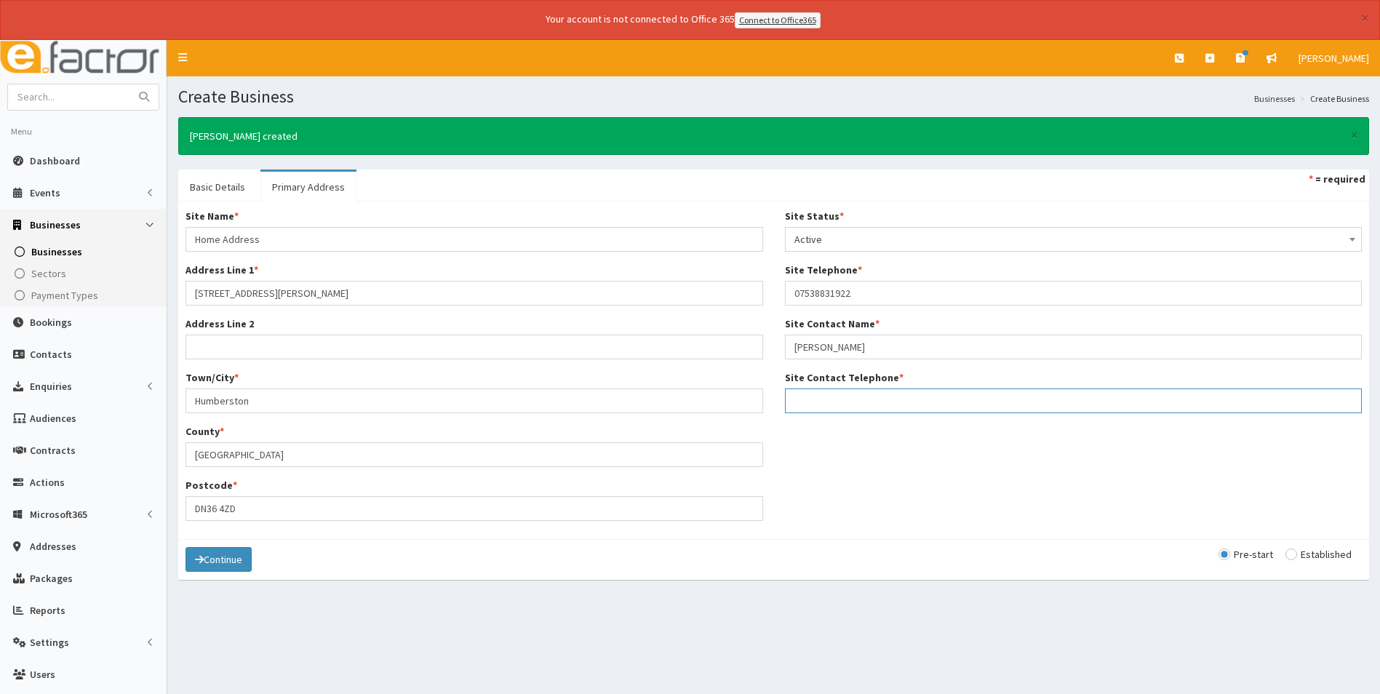
click at [861, 400] on input "Site Contact Telephone *" at bounding box center [1074, 401] width 578 height 25
type input "07538831922"
click at [213, 560] on button "Continue" at bounding box center [219, 559] width 66 height 25
click at [68, 98] on input "text" at bounding box center [69, 96] width 122 height 25
type input "[PERSON_NAME]"
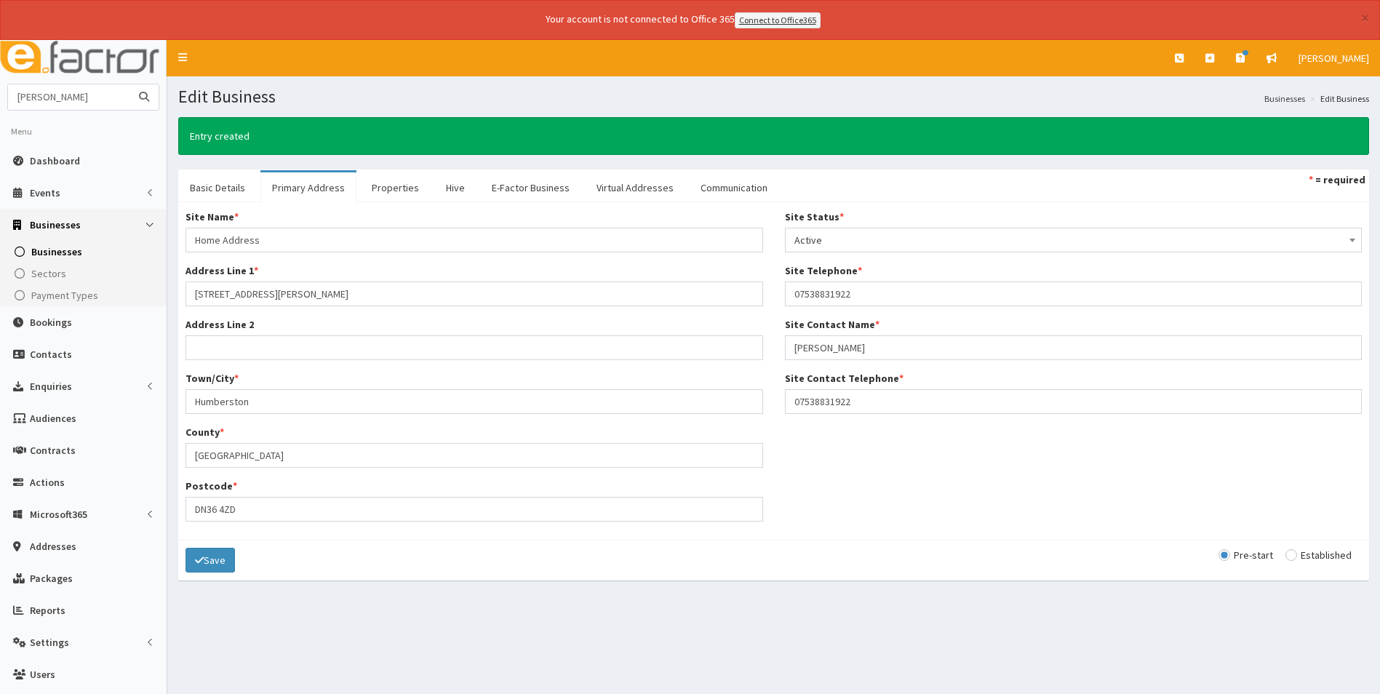
click at [130, 84] on button "submit" at bounding box center [144, 96] width 29 height 25
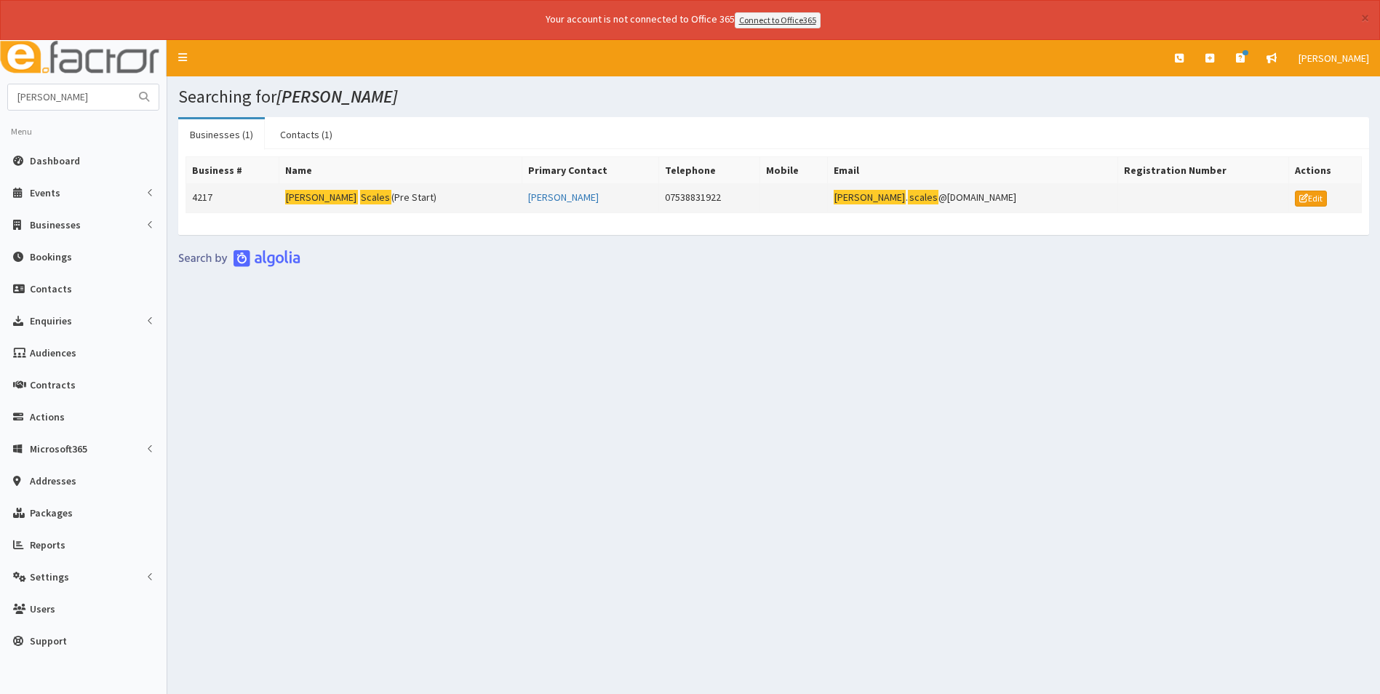
click at [357, 201] on td "Lisa Scales (Pre Start)" at bounding box center [400, 197] width 243 height 29
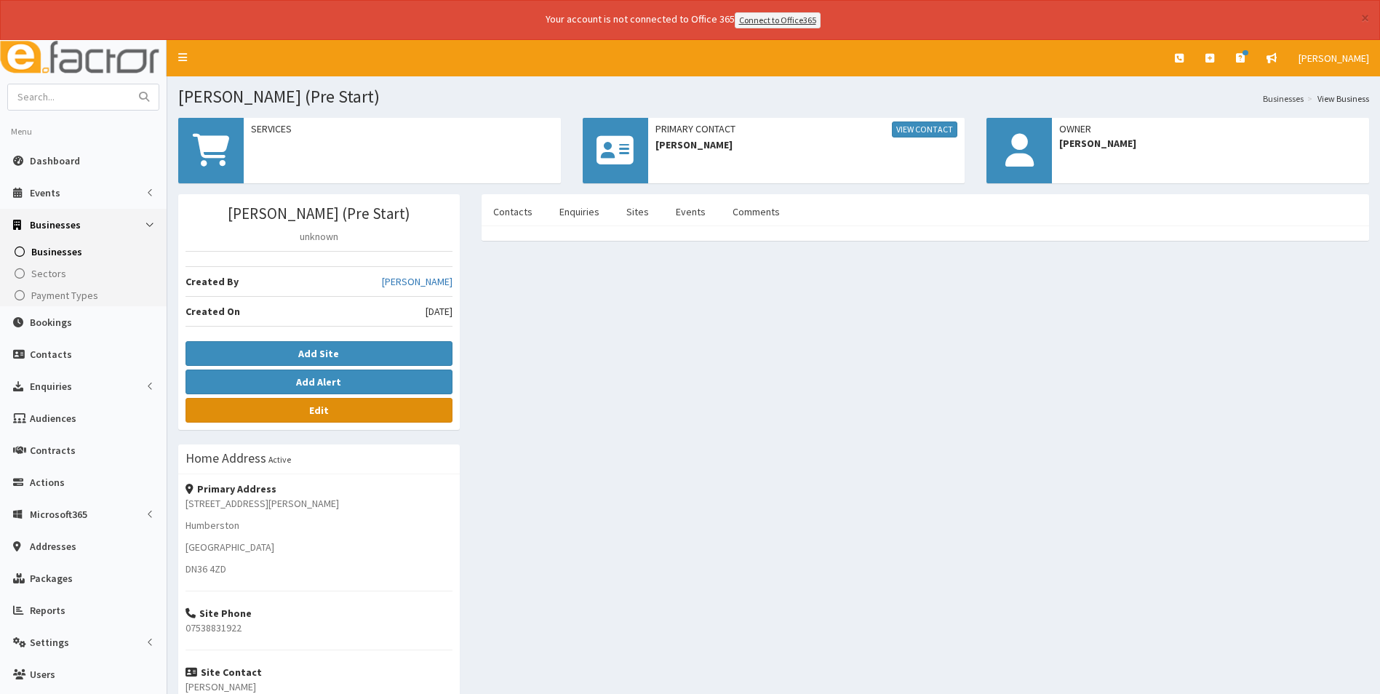
click at [323, 413] on b "Edit" at bounding box center [319, 410] width 20 height 13
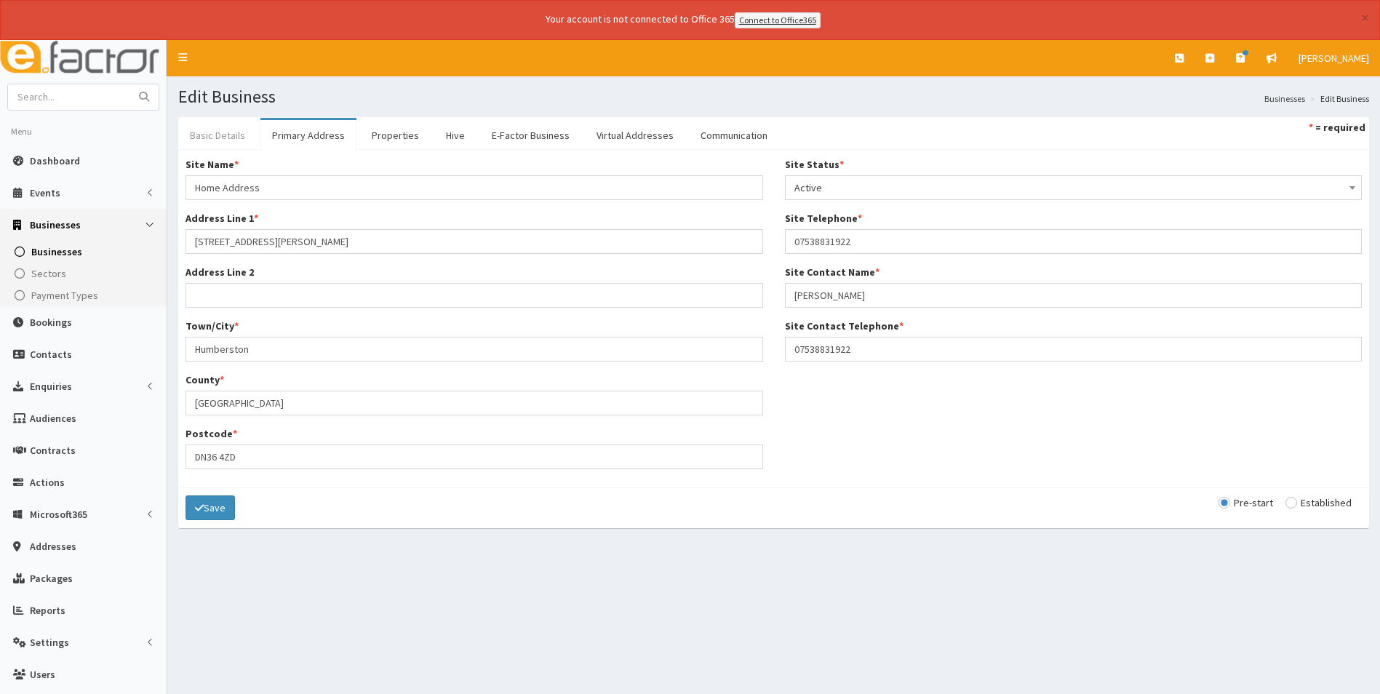
click at [209, 137] on link "Basic Details" at bounding box center [217, 135] width 79 height 31
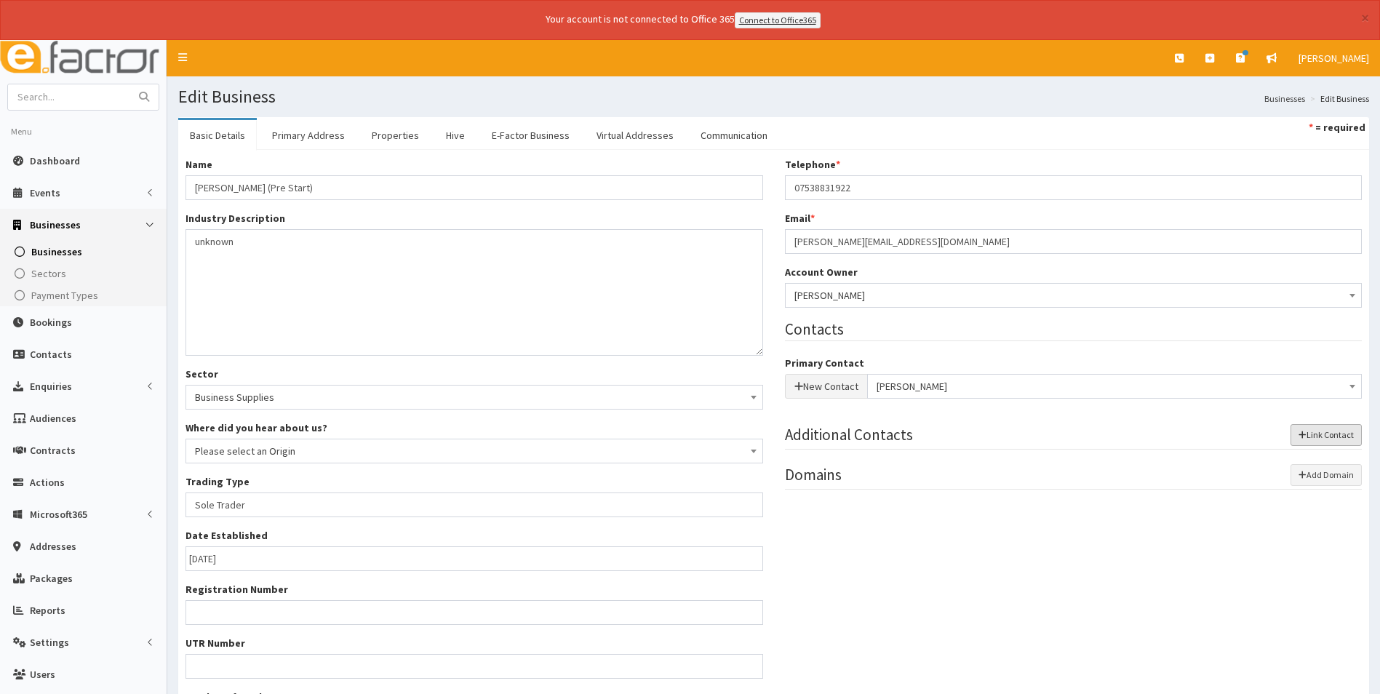
click at [1315, 437] on button "Link Contact" at bounding box center [1326, 435] width 71 height 22
click at [813, 499] on button "New Contact" at bounding box center [826, 494] width 83 height 25
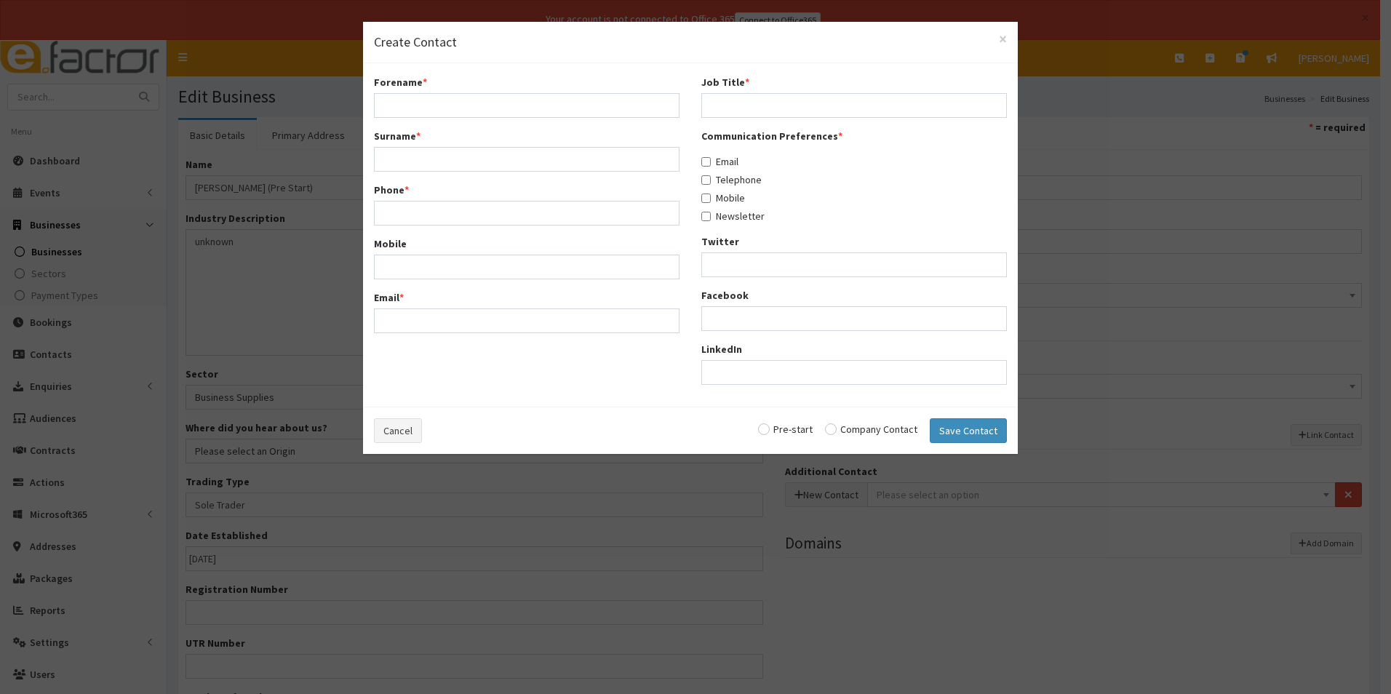
click at [416, 90] on div "Forename *" at bounding box center [527, 96] width 306 height 43
click at [426, 111] on input "Forename *" at bounding box center [527, 105] width 306 height 25
type input "Dave"
type input "Drury"
paste input "07538 831922"
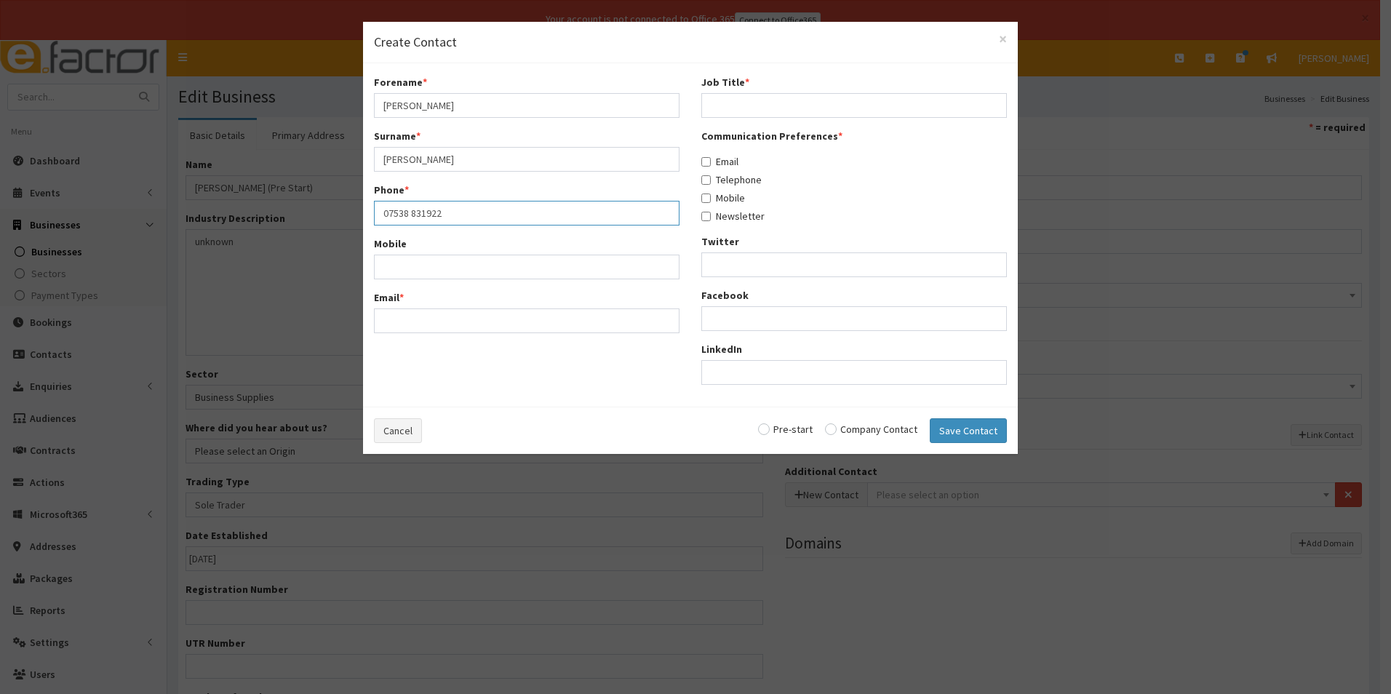
click at [407, 211] on input "07538 831922" at bounding box center [527, 213] width 306 height 25
type input "07538831922"
click at [483, 329] on input "Email *" at bounding box center [527, 320] width 306 height 25
type input "[PERSON_NAME][EMAIL_ADDRESS][DOMAIN_NAME]"
click at [794, 107] on input "Job Title *" at bounding box center [854, 105] width 306 height 25
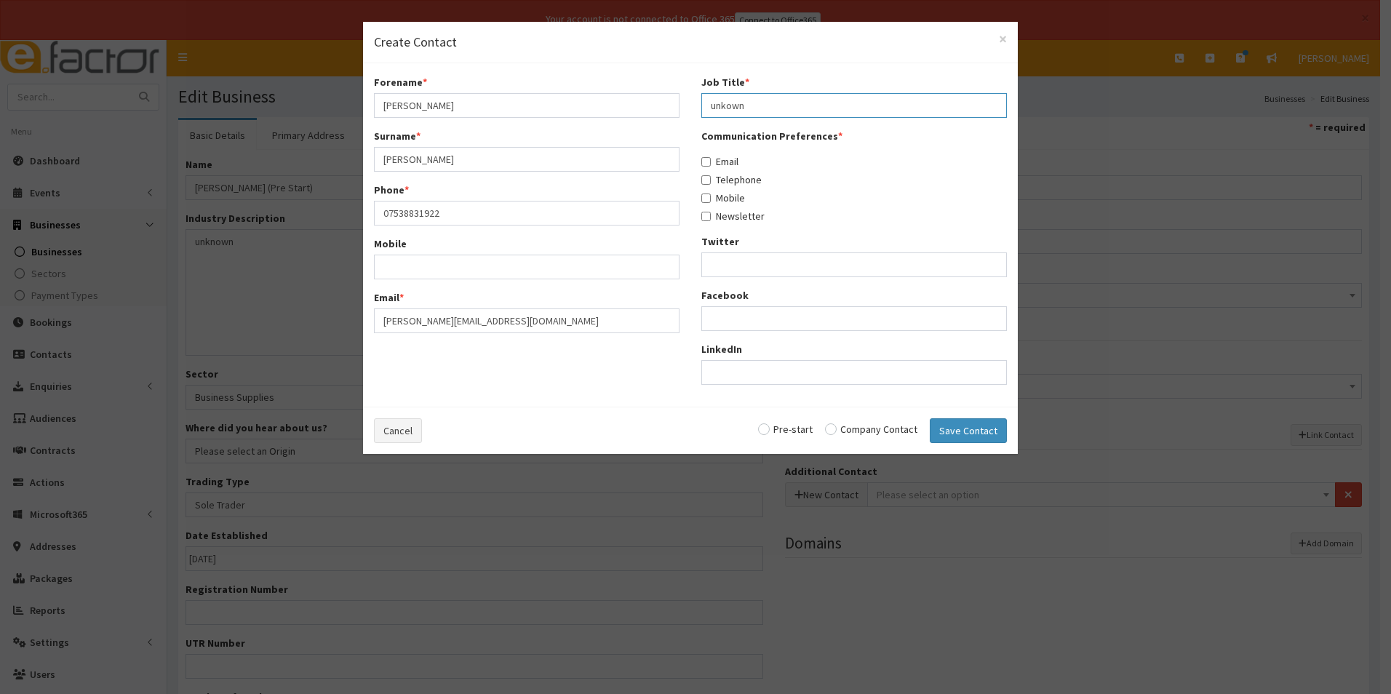
type input "unkown"
click at [710, 161] on input "Email" at bounding box center [705, 161] width 9 height 9
checkbox input "true"
click at [712, 183] on label "Telephone" at bounding box center [731, 179] width 60 height 15
click at [711, 183] on input "Telephone" at bounding box center [705, 179] width 9 height 9
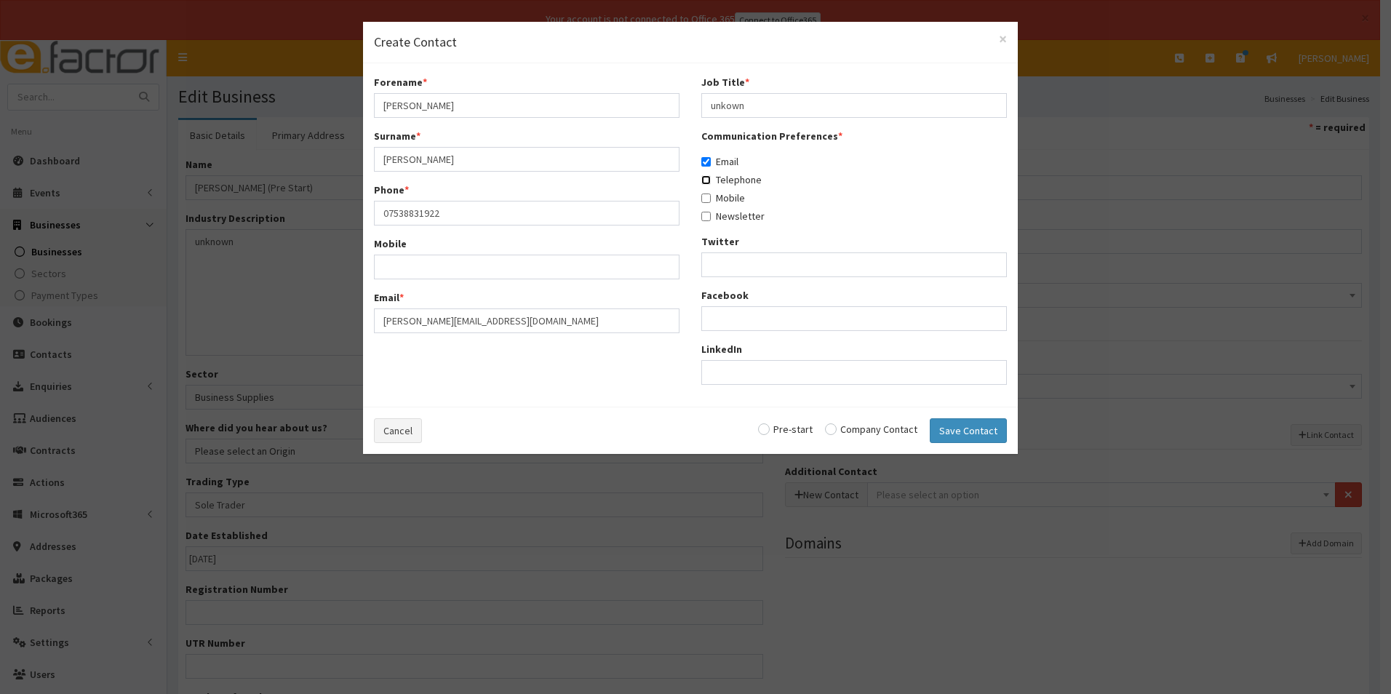
checkbox input "true"
click at [703, 205] on div "Communication Preferences * Email Telephone Mobile Newsletter" at bounding box center [854, 176] width 306 height 95
click at [704, 199] on input "Mobile" at bounding box center [705, 198] width 9 height 9
checkbox input "true"
click at [704, 220] on input "Newsletter" at bounding box center [705, 216] width 9 height 9
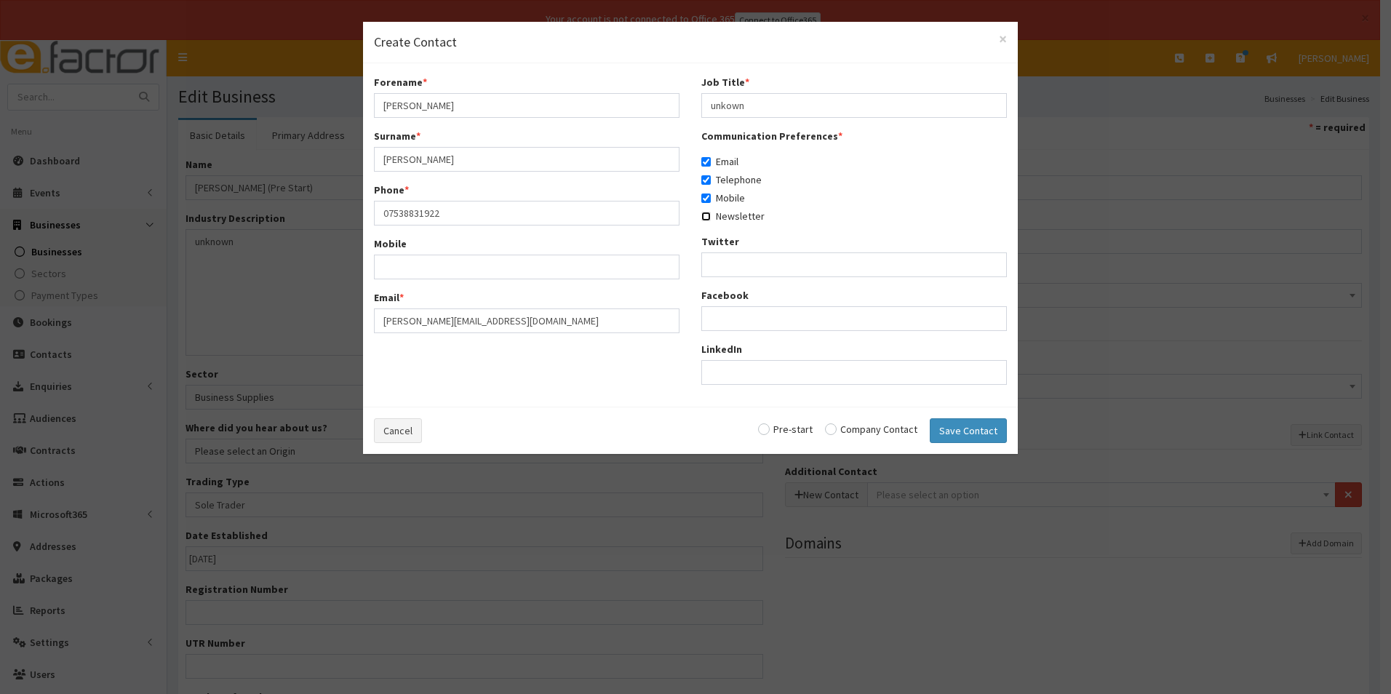
checkbox input "true"
click at [778, 431] on input "radio" at bounding box center [785, 429] width 55 height 10
radio input "true"
click at [960, 437] on button "Save Contact" at bounding box center [968, 430] width 77 height 25
checkbox input "false"
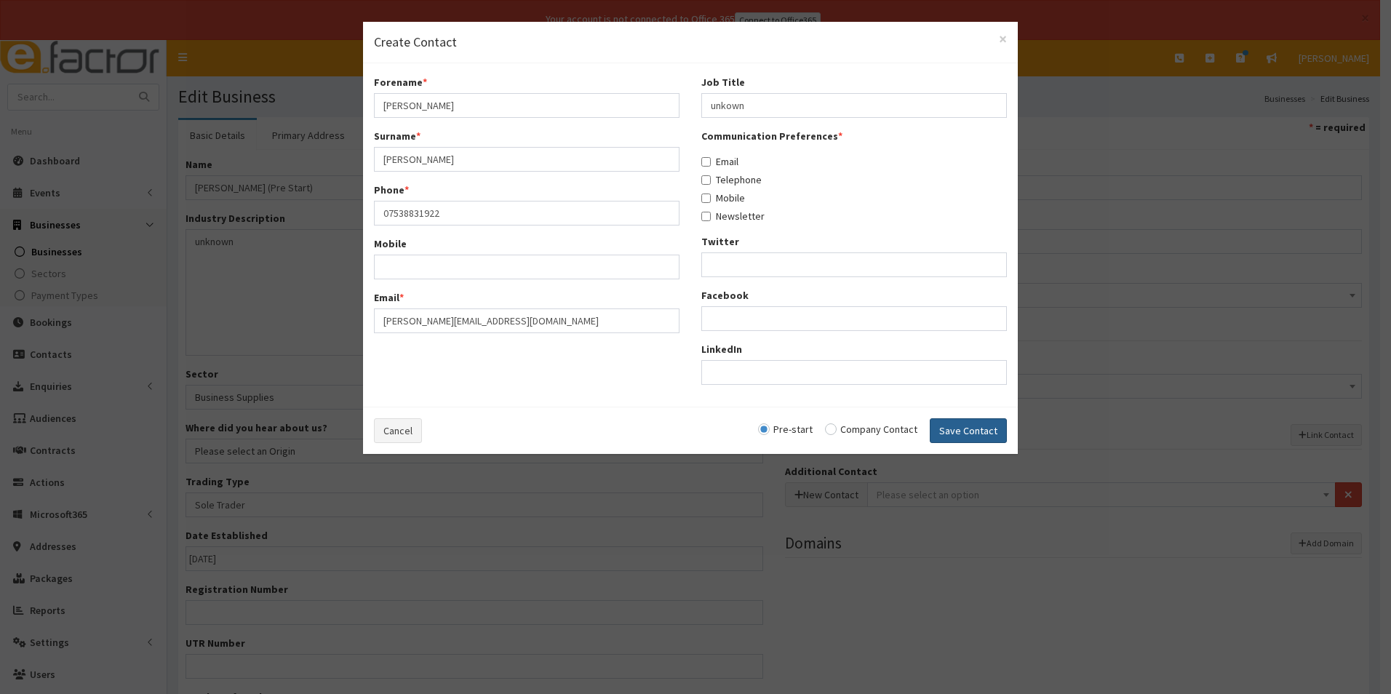
checkbox input "false"
radio input "false"
select select "5281"
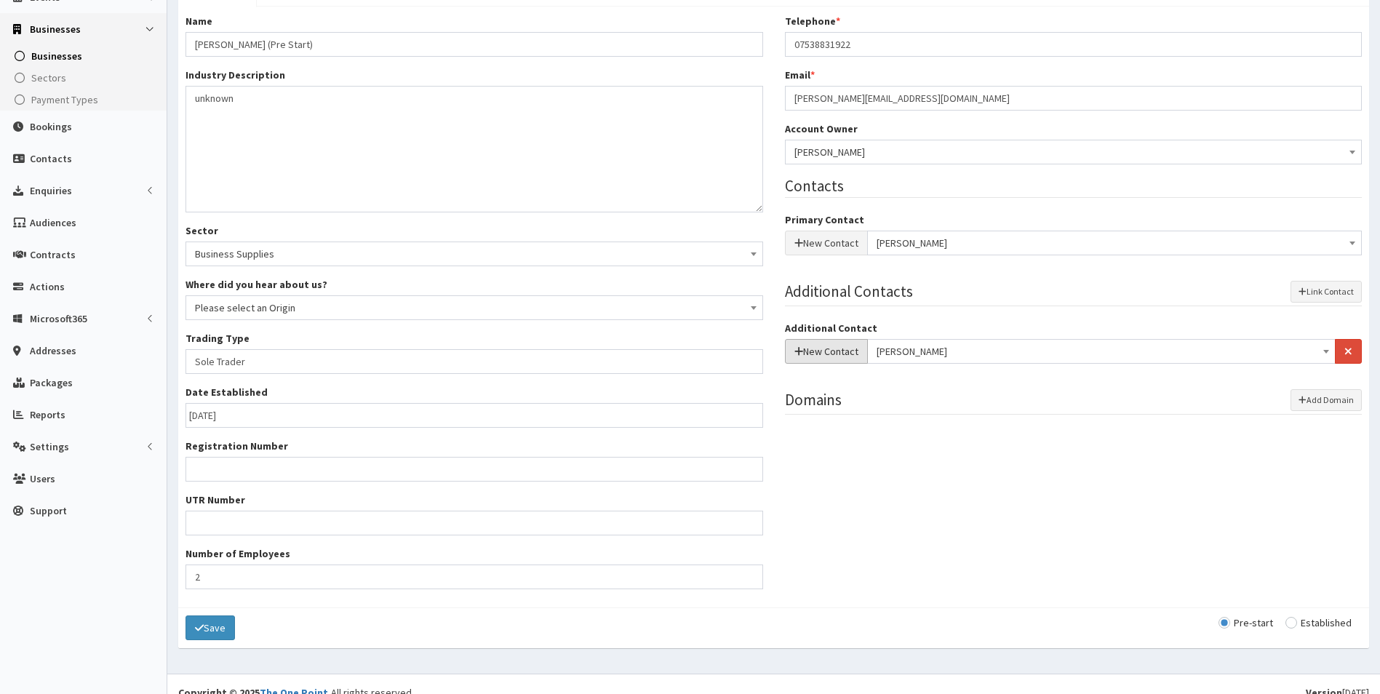
scroll to position [213, 0]
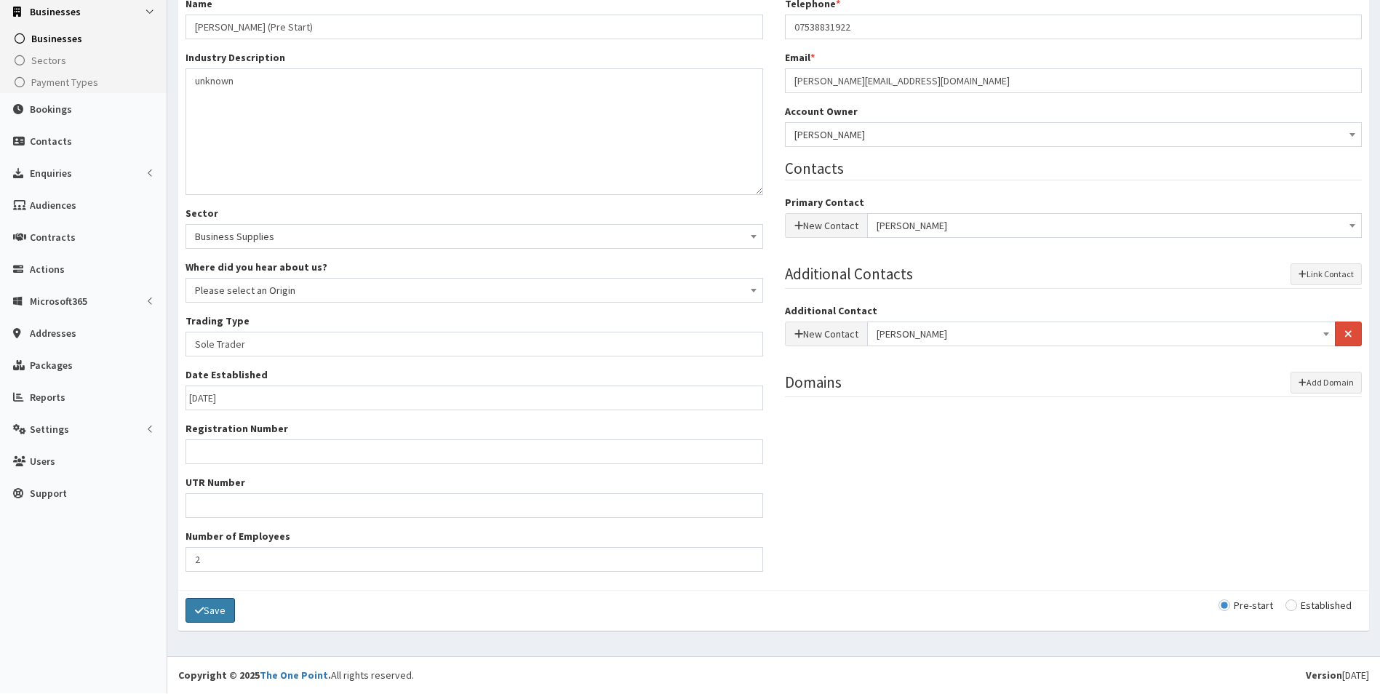
click at [223, 611] on button "Save" at bounding box center [210, 610] width 49 height 25
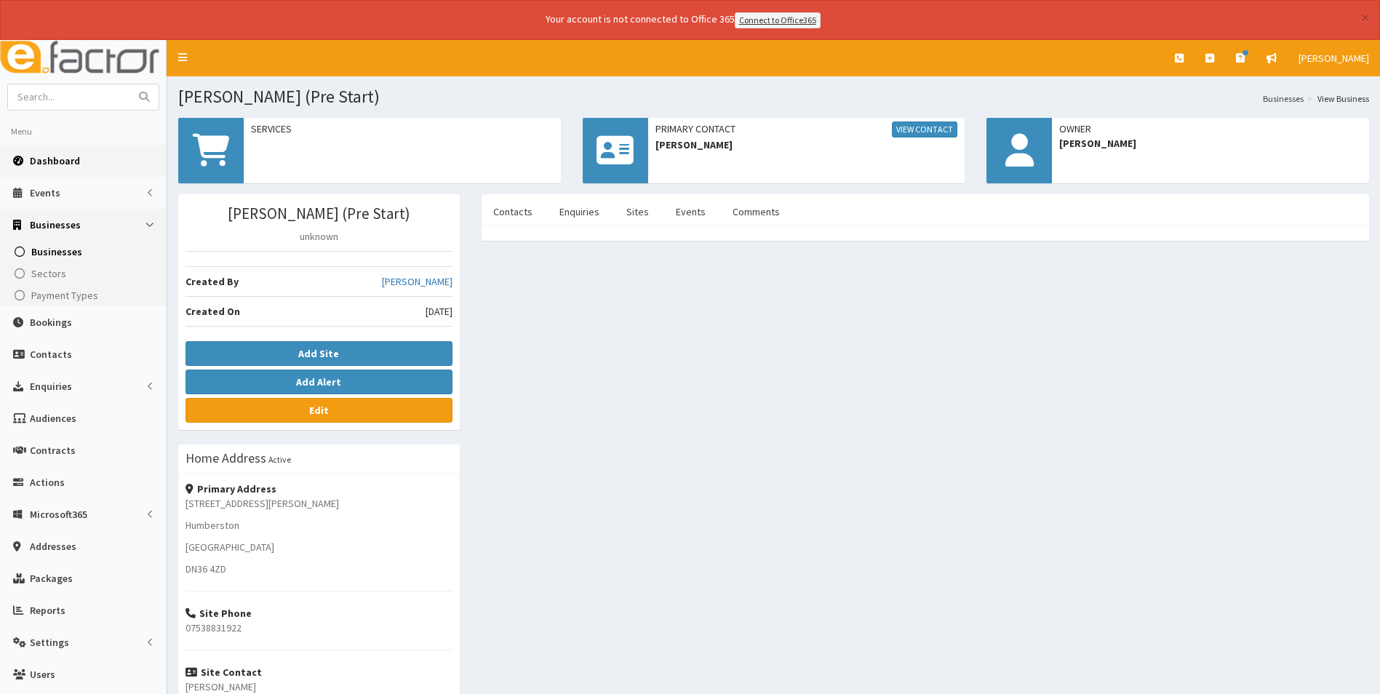
click at [70, 169] on link "Dashboard" at bounding box center [83, 161] width 167 height 32
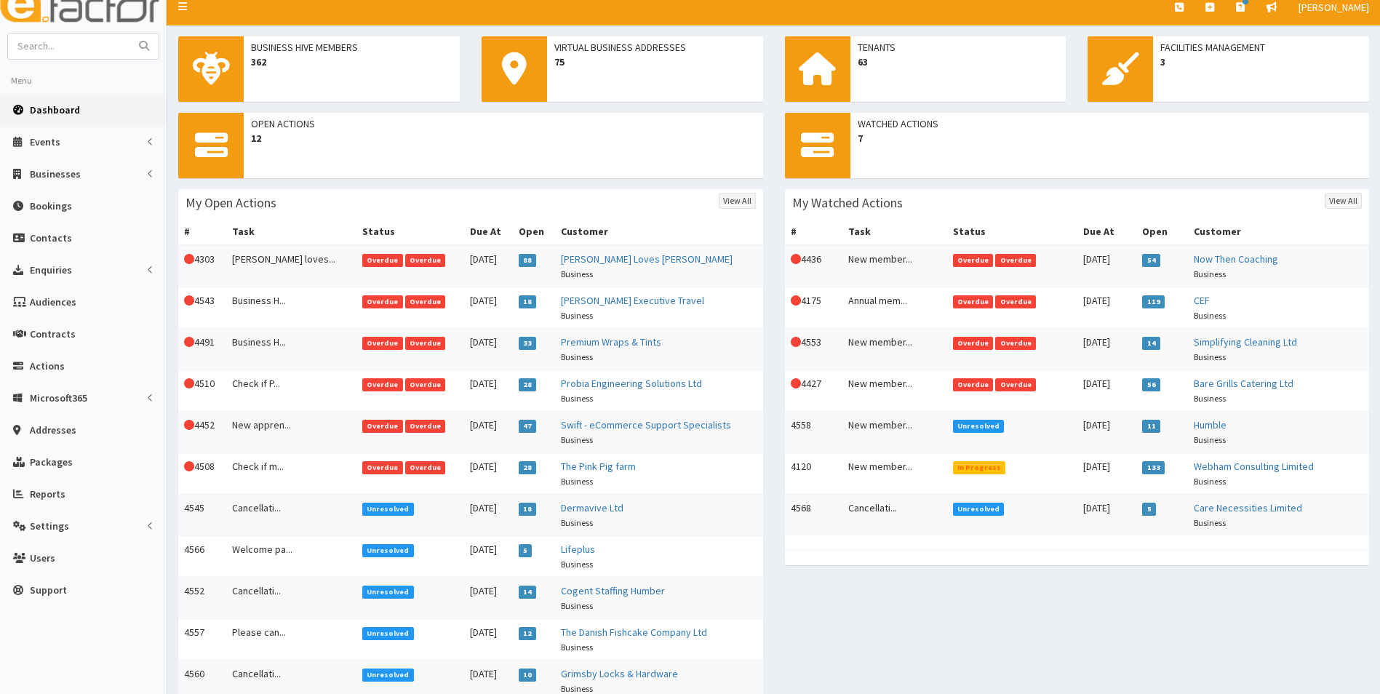
scroll to position [146, 0]
